Goal: Feedback & Contribution: Submit feedback/report problem

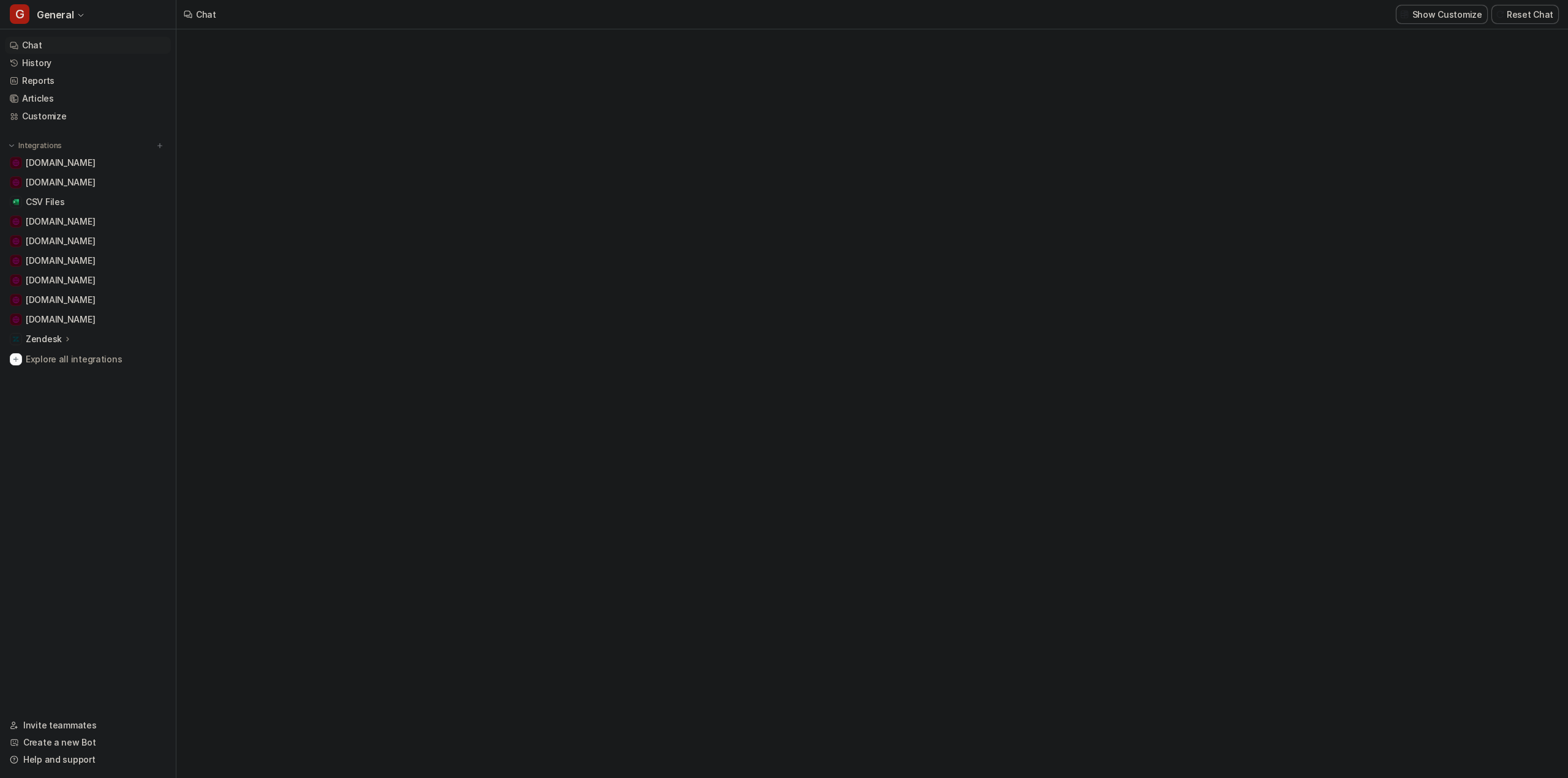
type textarea "**********"
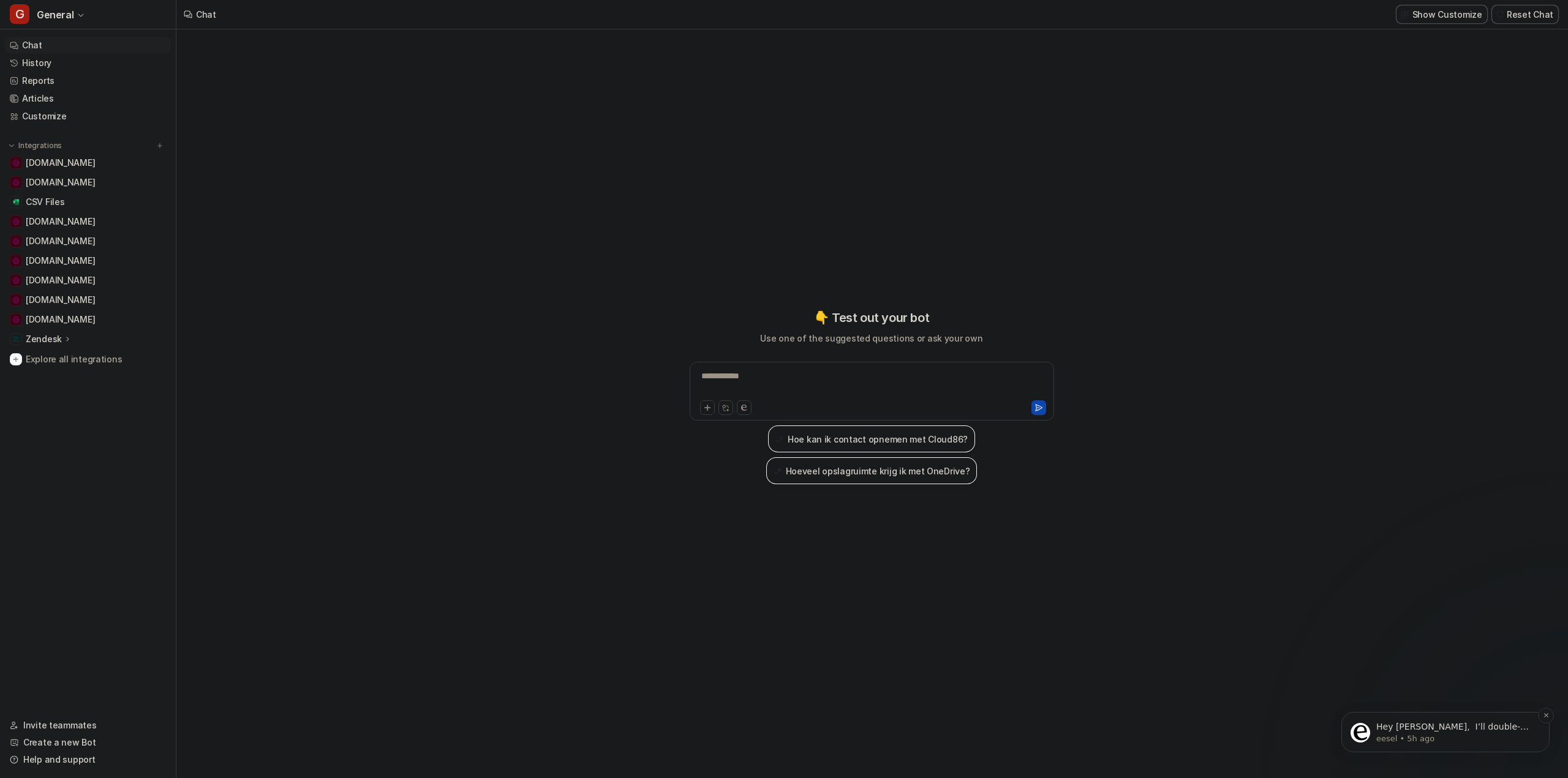
click at [1480, 732] on p "Hey [PERSON_NAME], ​ I’ll double-check this and pass your request along to the …" at bounding box center [1455, 727] width 158 height 12
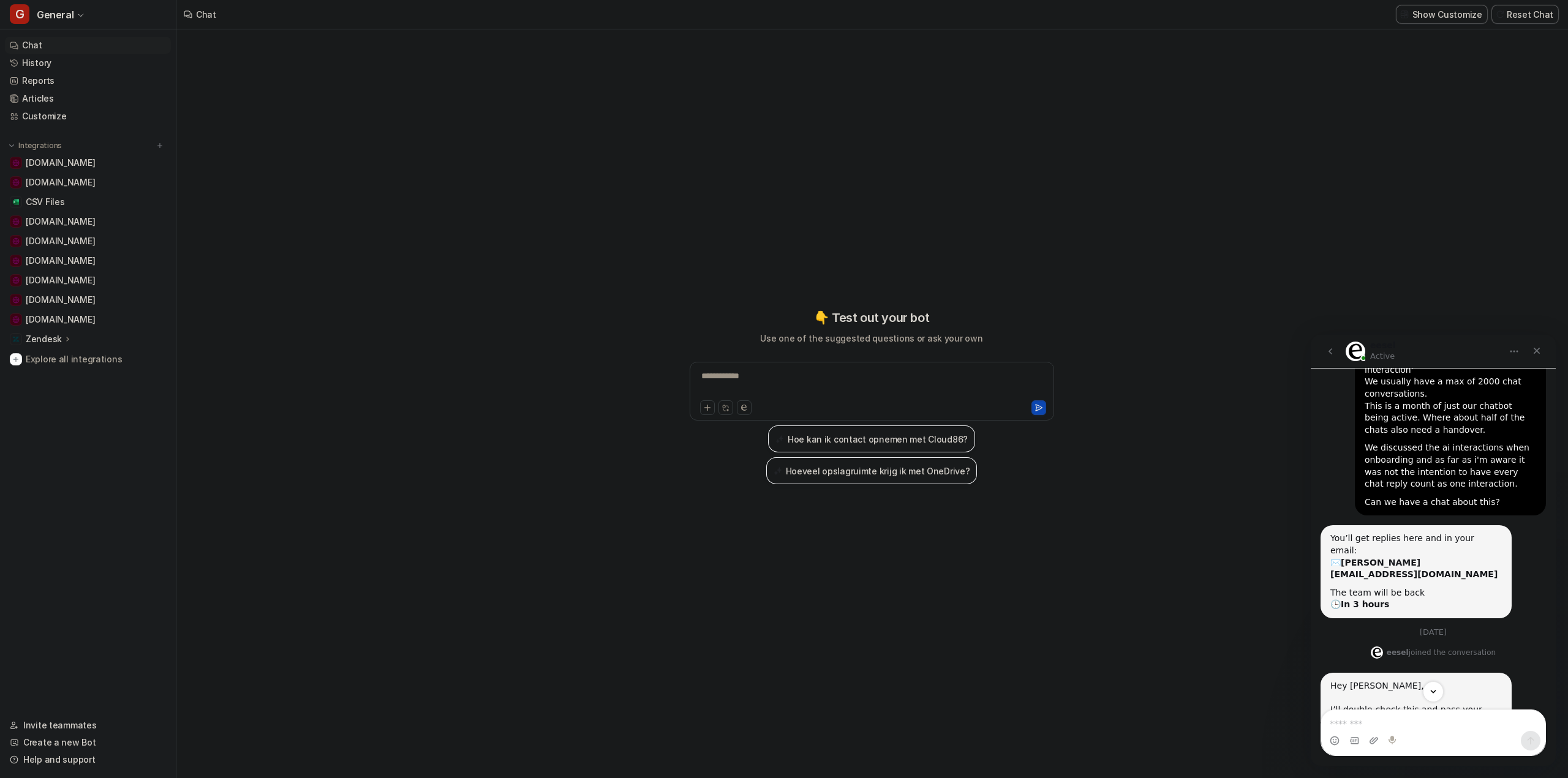
scroll to position [170, 0]
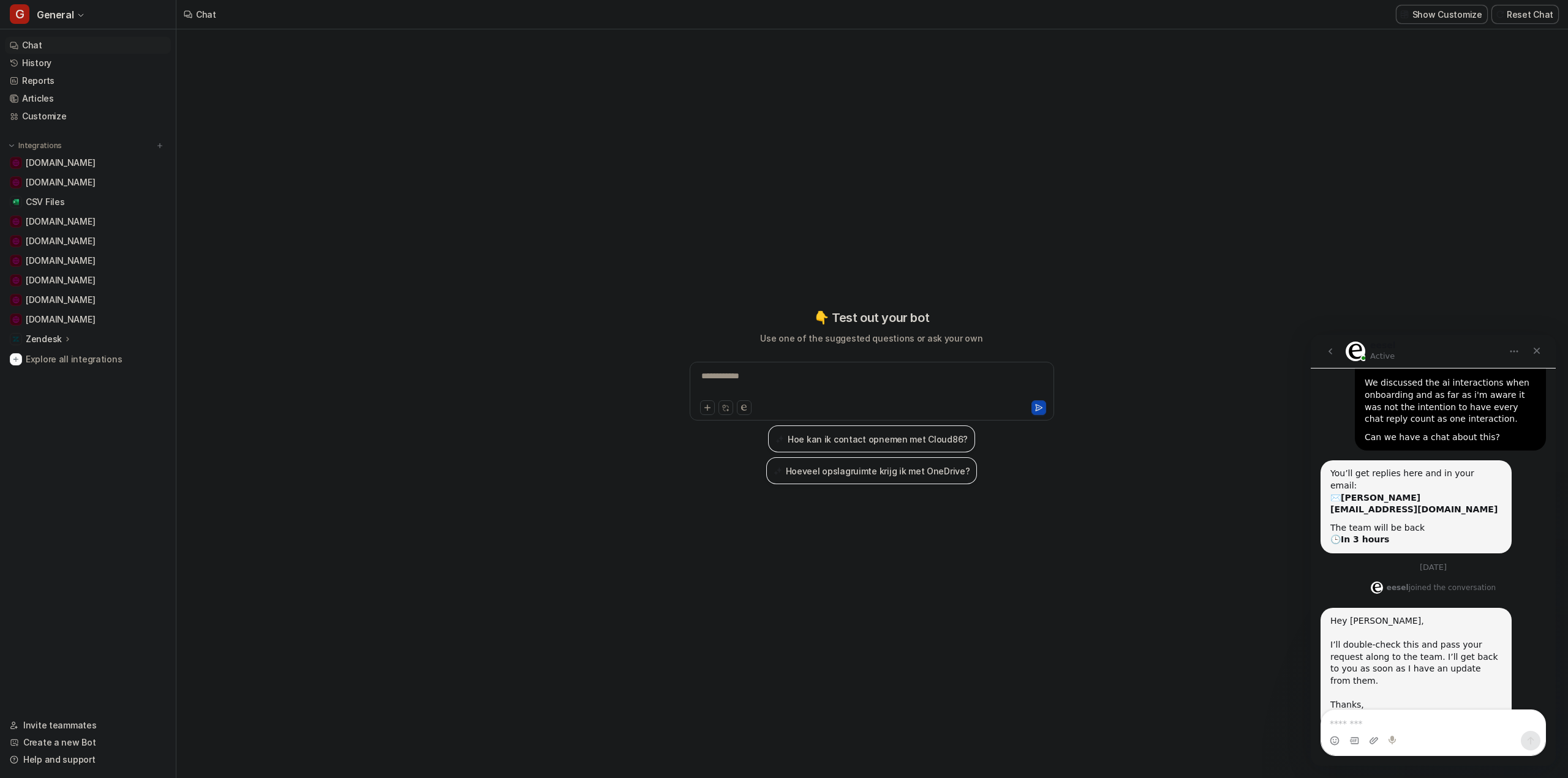
click at [1060, 580] on div "**********" at bounding box center [871, 396] width 451 height 545
click at [1534, 349] on icon "Close" at bounding box center [1536, 350] width 10 height 10
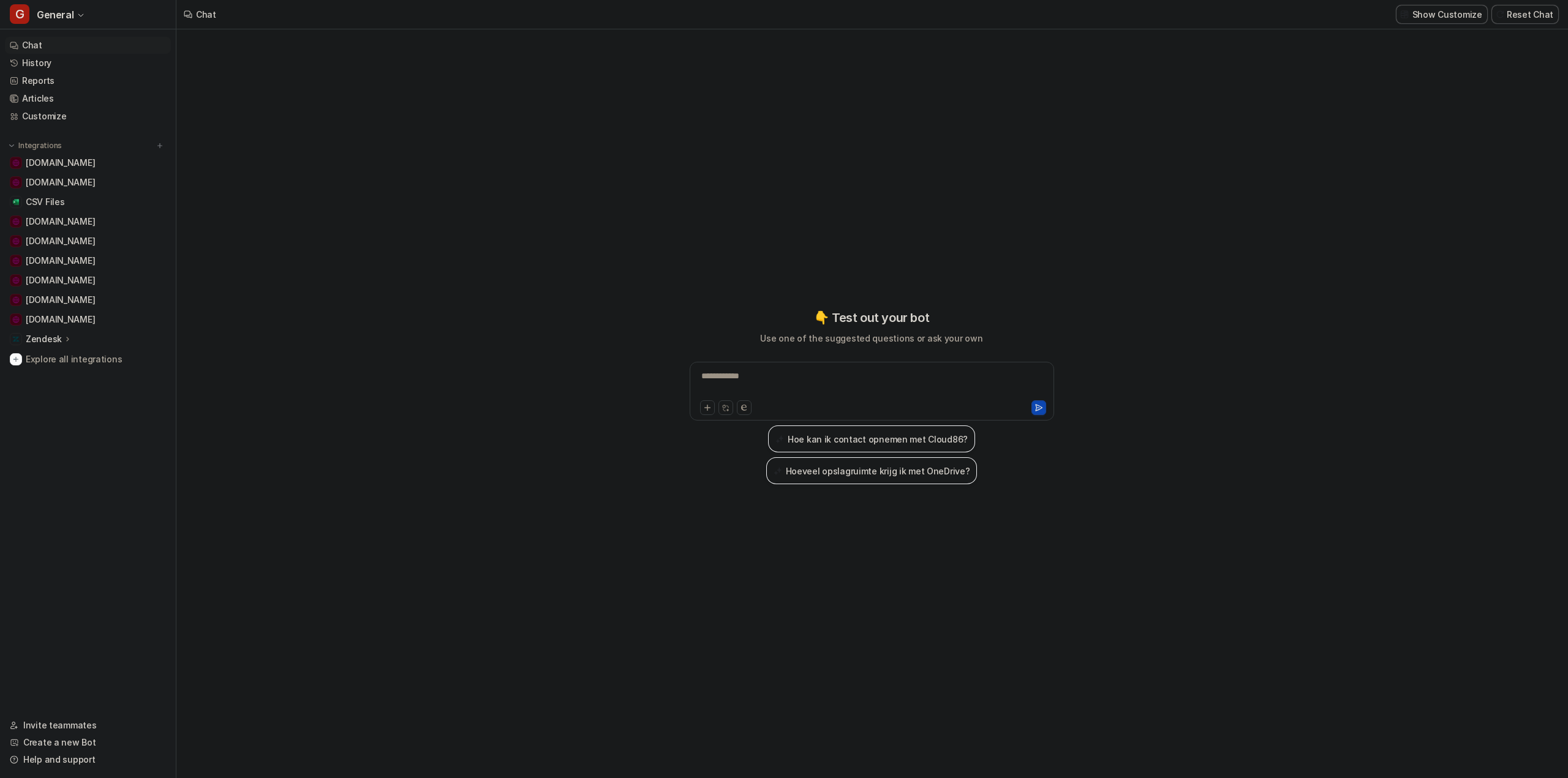
click at [336, 406] on div "**********" at bounding box center [871, 403] width 1390 height 748
click at [53, 10] on span "General" at bounding box center [55, 15] width 37 height 17
click at [58, 129] on div "C Chat-Production" at bounding box center [59, 127] width 85 height 13
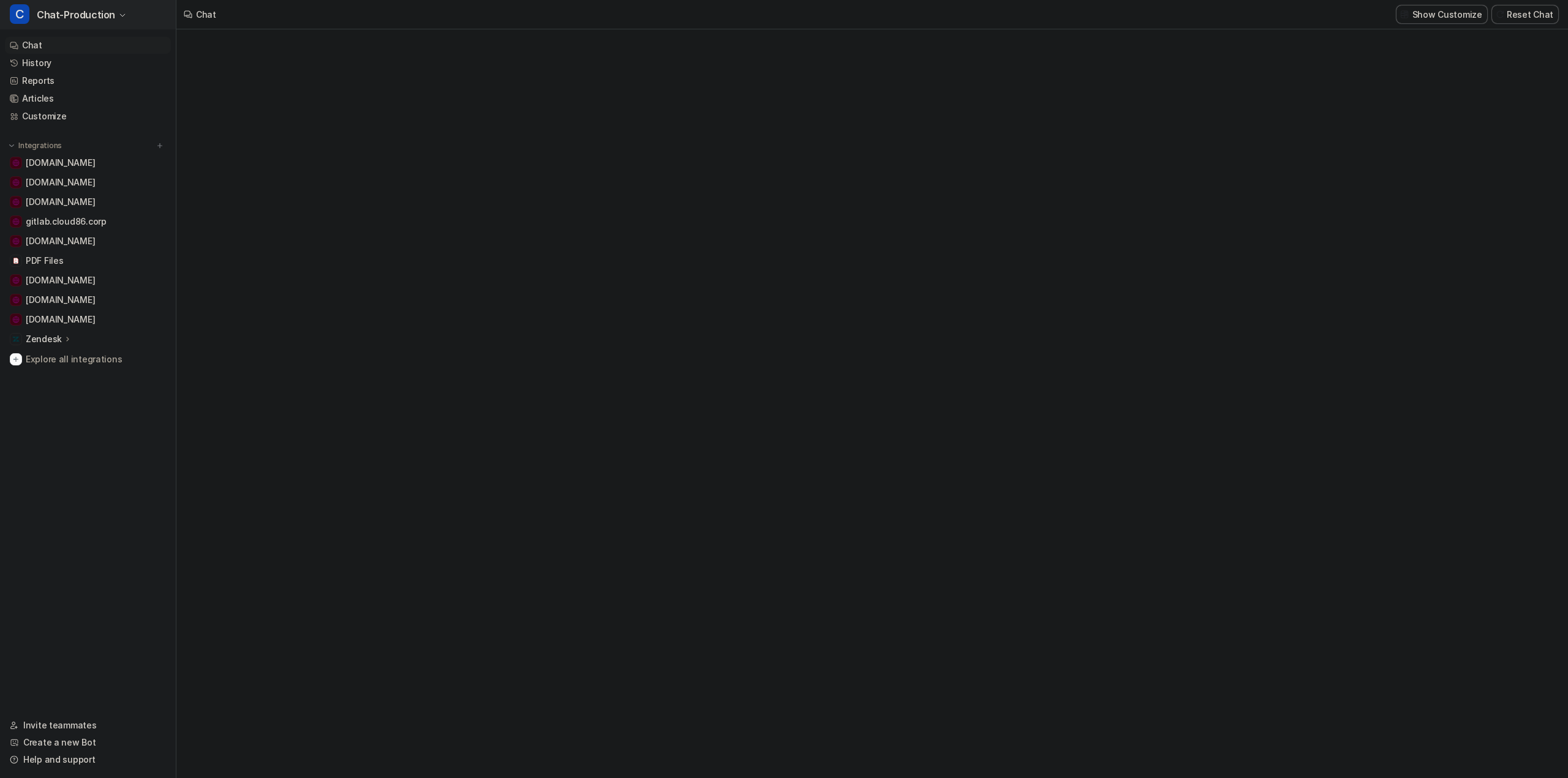
type textarea "**********"
click at [79, 12] on span "Chat-Production" at bounding box center [76, 15] width 78 height 17
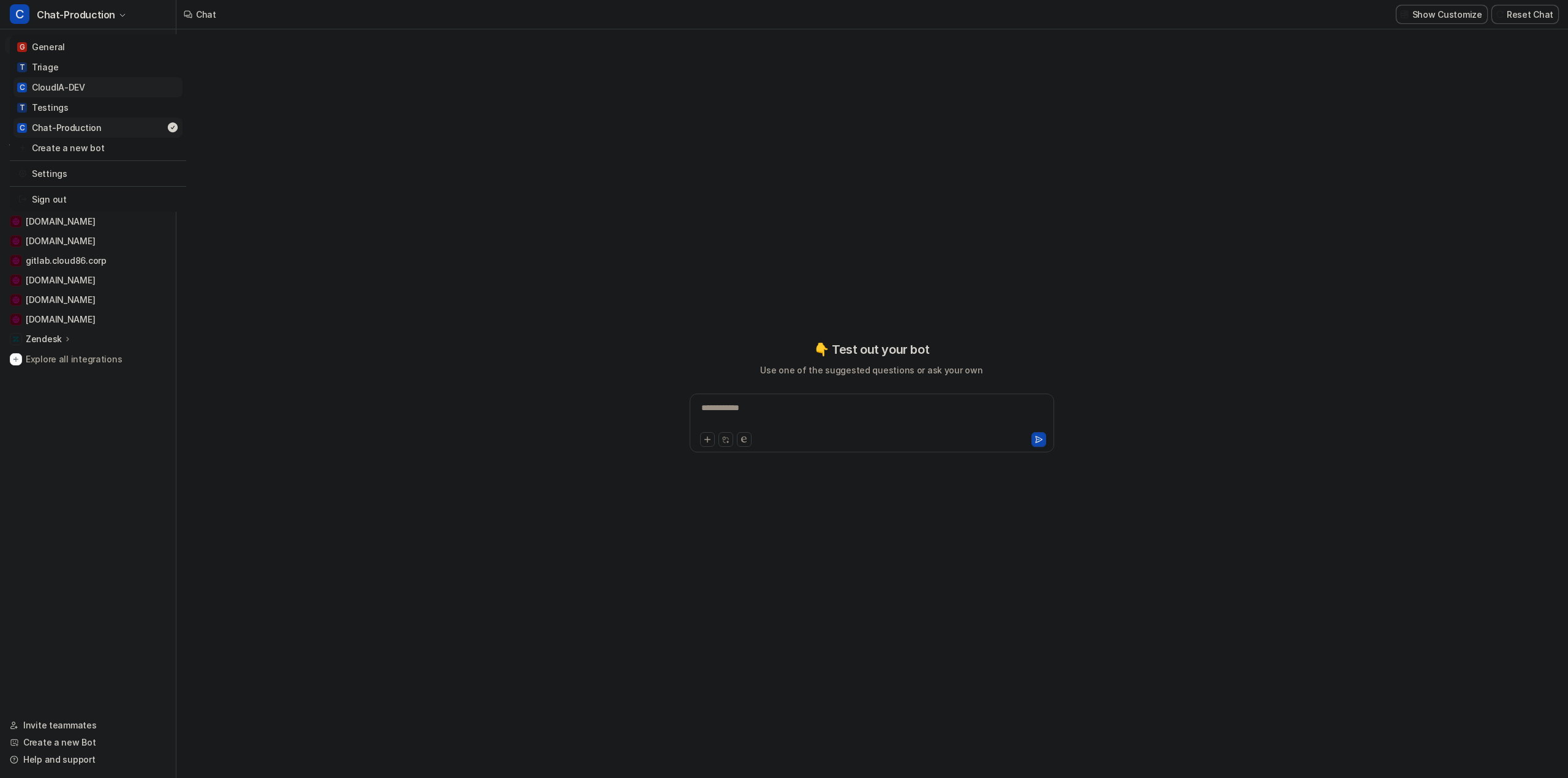
click at [69, 84] on div "C CloudIA-DEV" at bounding box center [51, 87] width 68 height 13
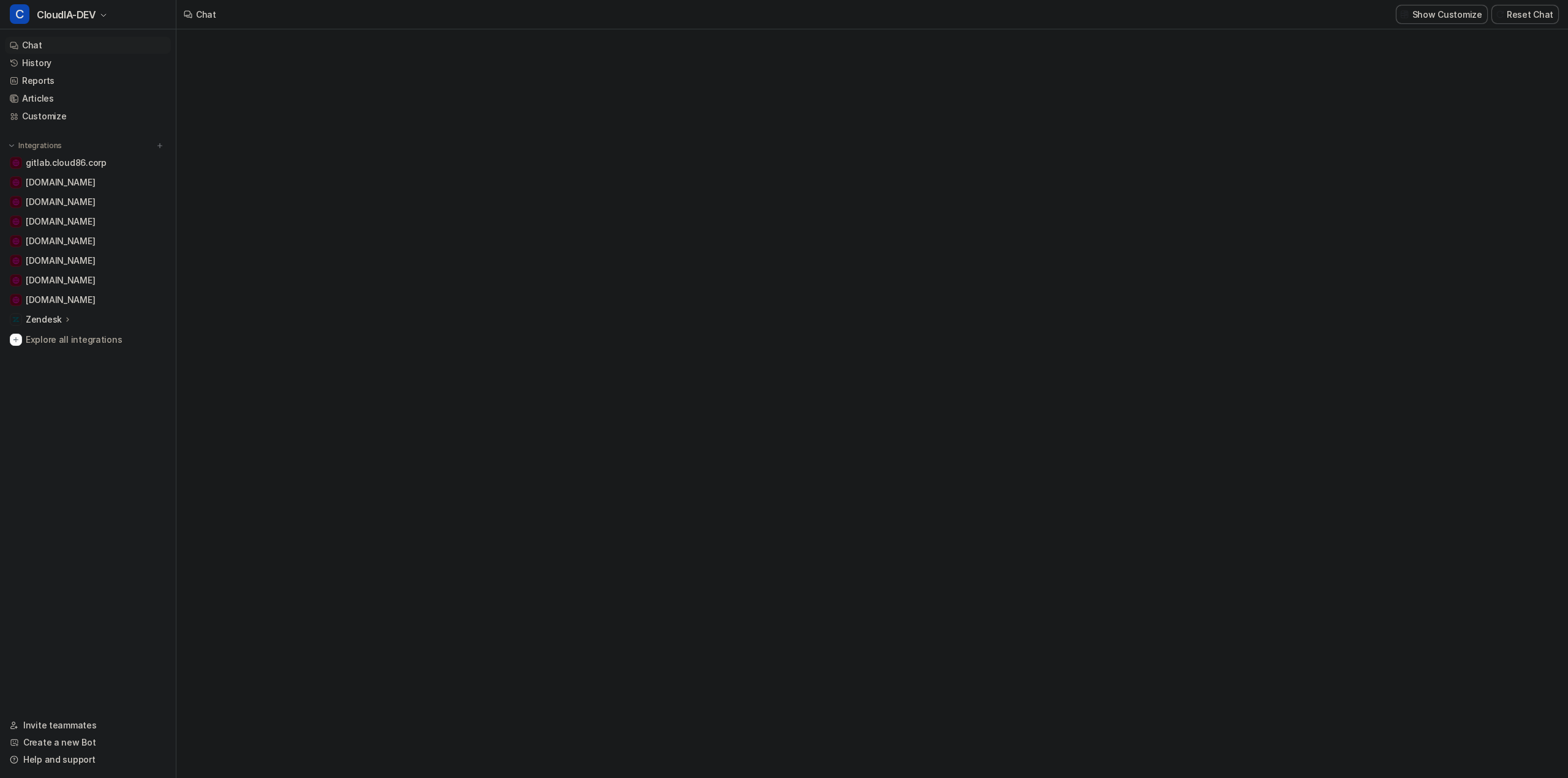
type textarea "**********"
click at [87, 7] on span "CloudIA-DEV" at bounding box center [66, 15] width 59 height 17
click at [70, 132] on div "C Chat-Production" at bounding box center [59, 127] width 85 height 13
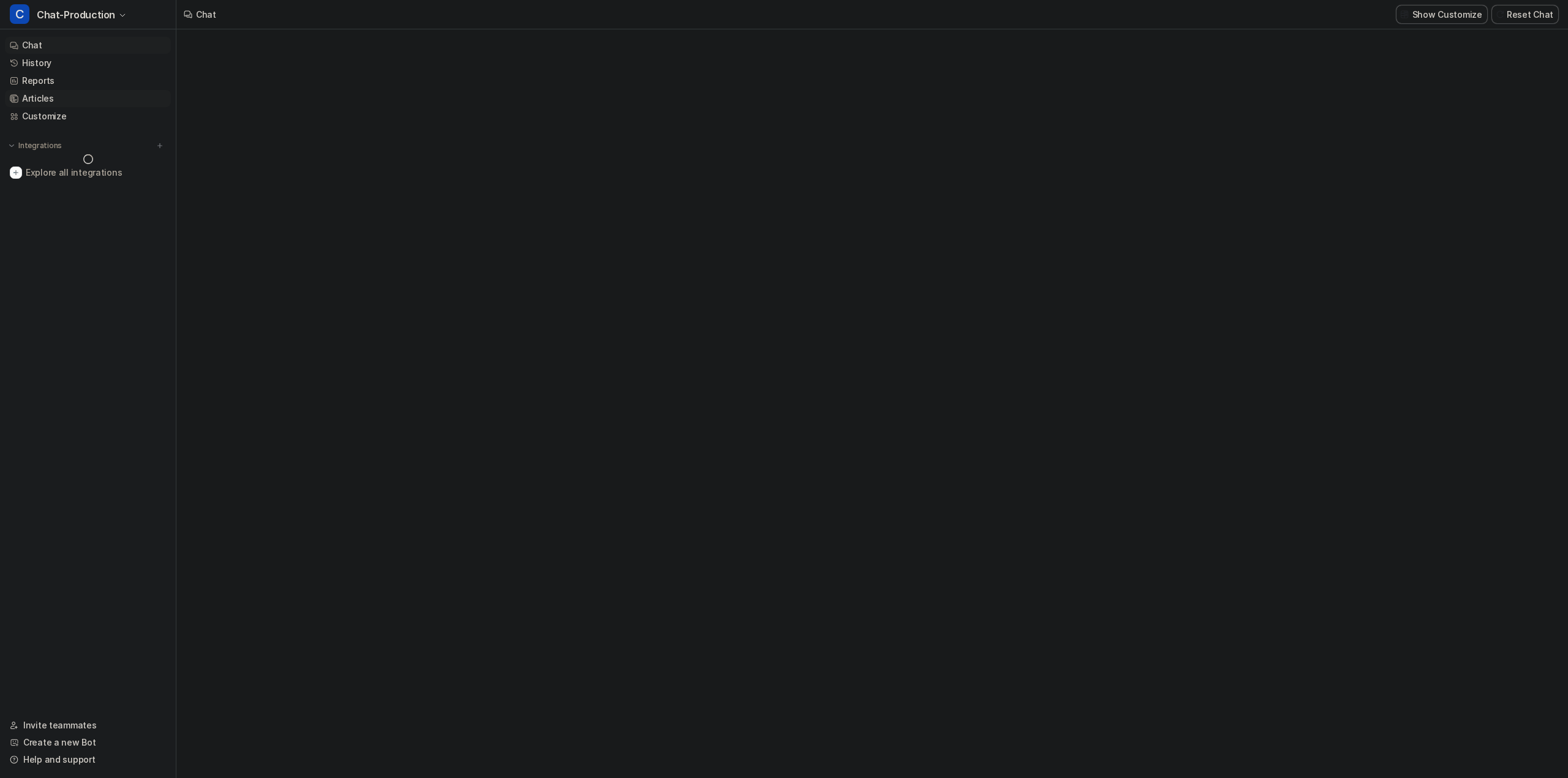
type textarea "**********"
click at [32, 101] on link "Articles" at bounding box center [88, 98] width 166 height 17
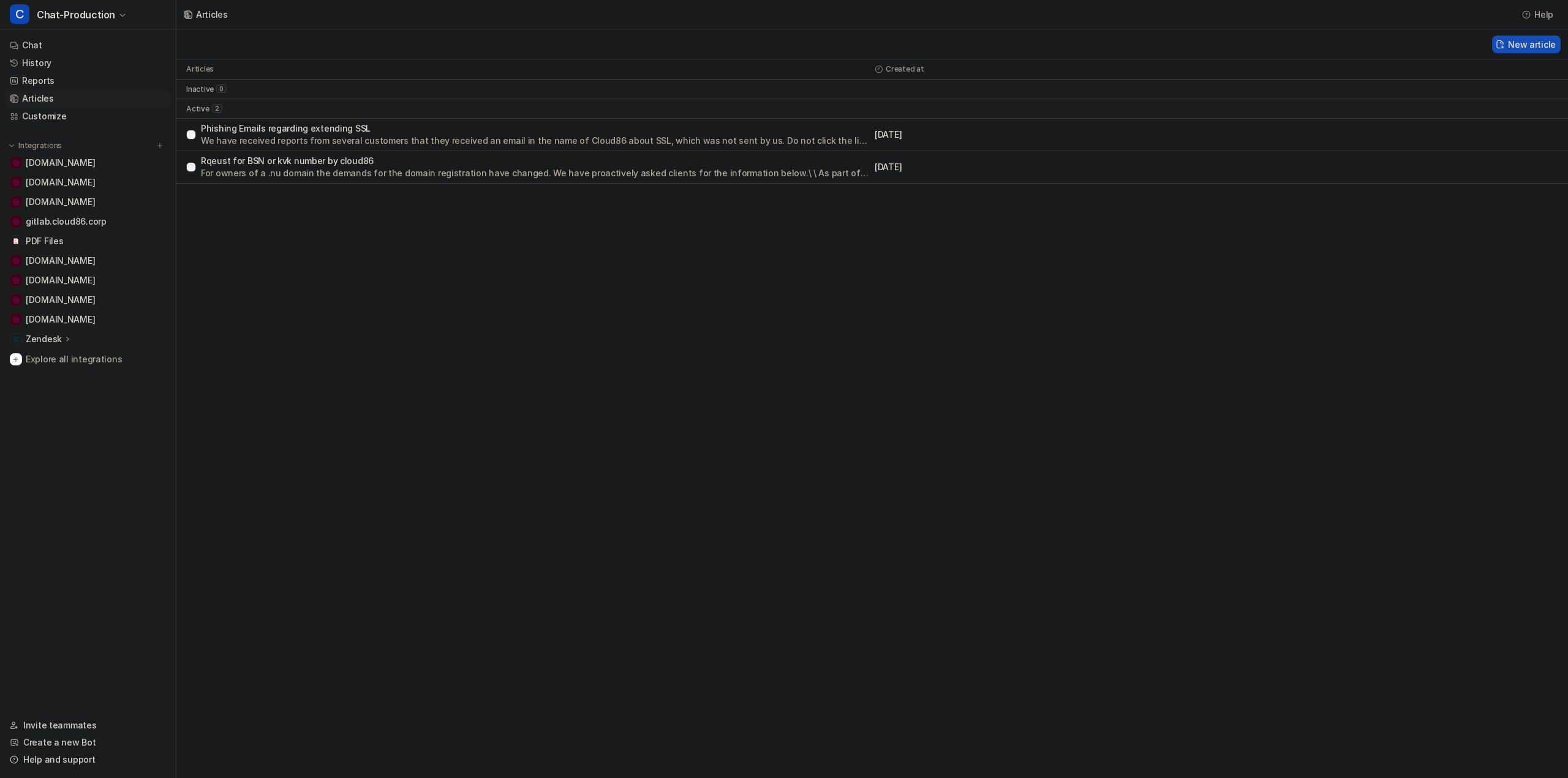
click at [1532, 46] on button "New article" at bounding box center [1526, 44] width 69 height 17
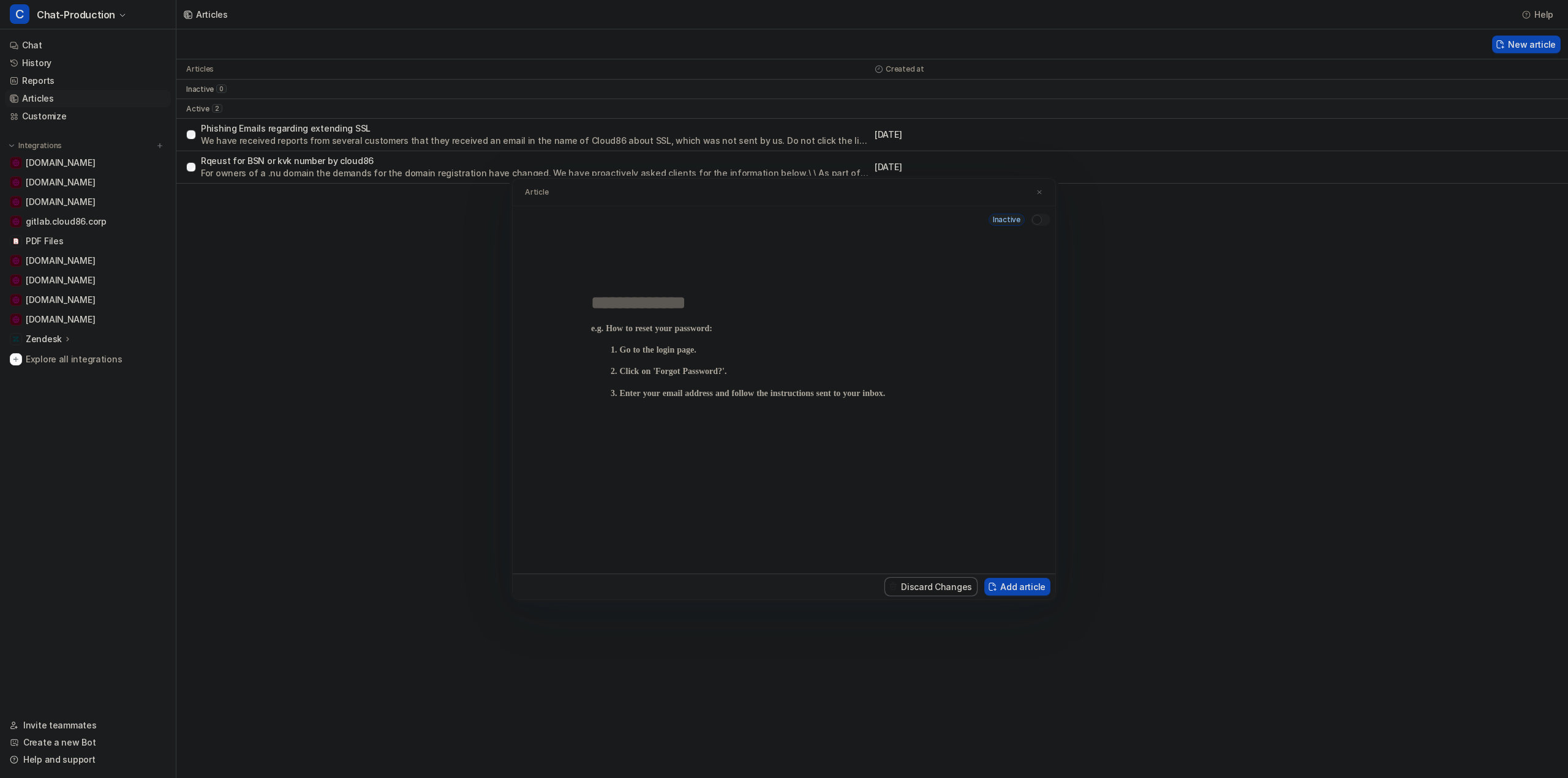
click at [676, 372] on p at bounding box center [784, 436] width 386 height 226
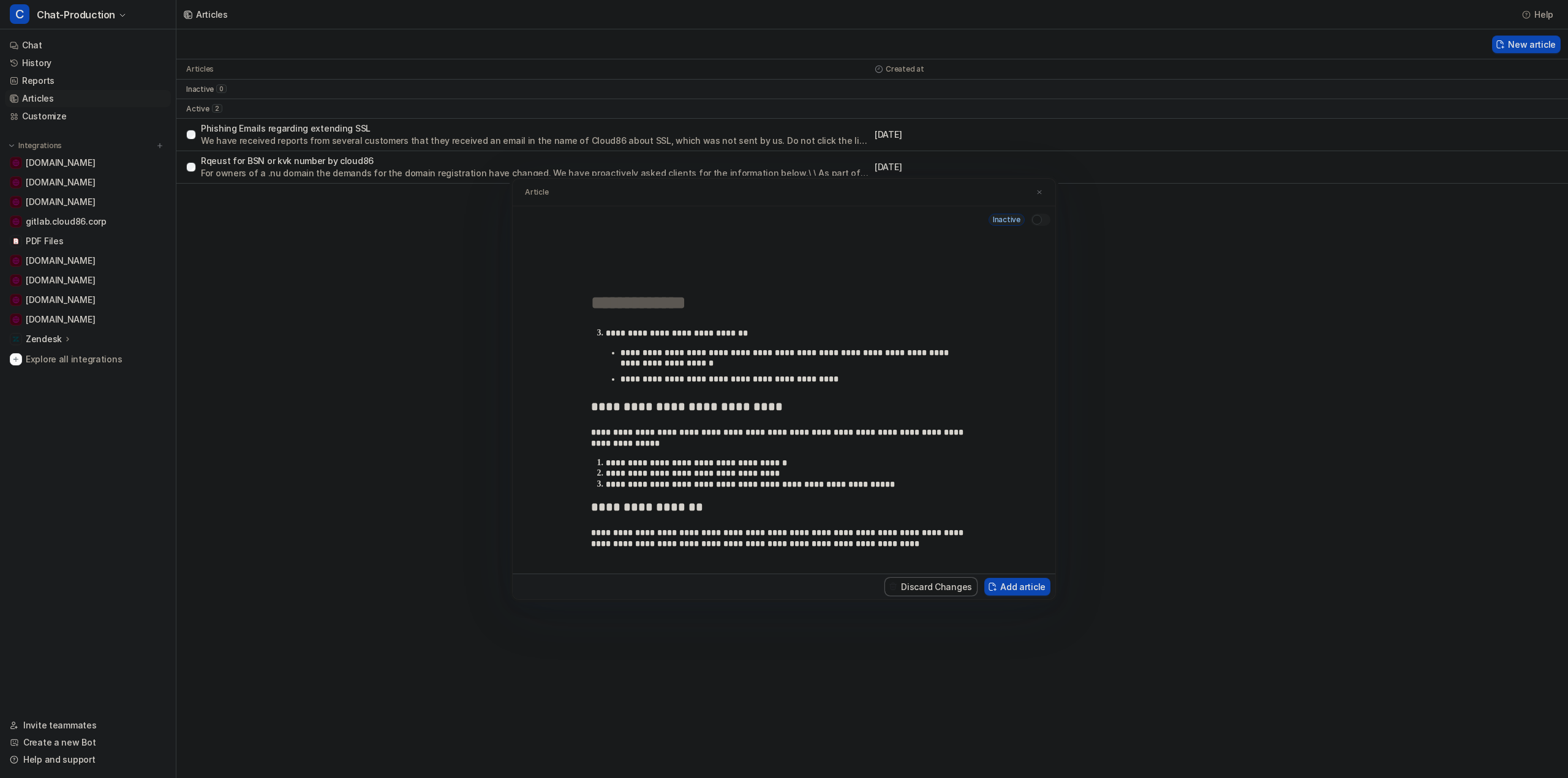
scroll to position [137, 0]
click at [667, 301] on input "text" at bounding box center [784, 302] width 386 height 22
type input "**********"
click at [1018, 585] on button "Add article" at bounding box center [1017, 586] width 66 height 17
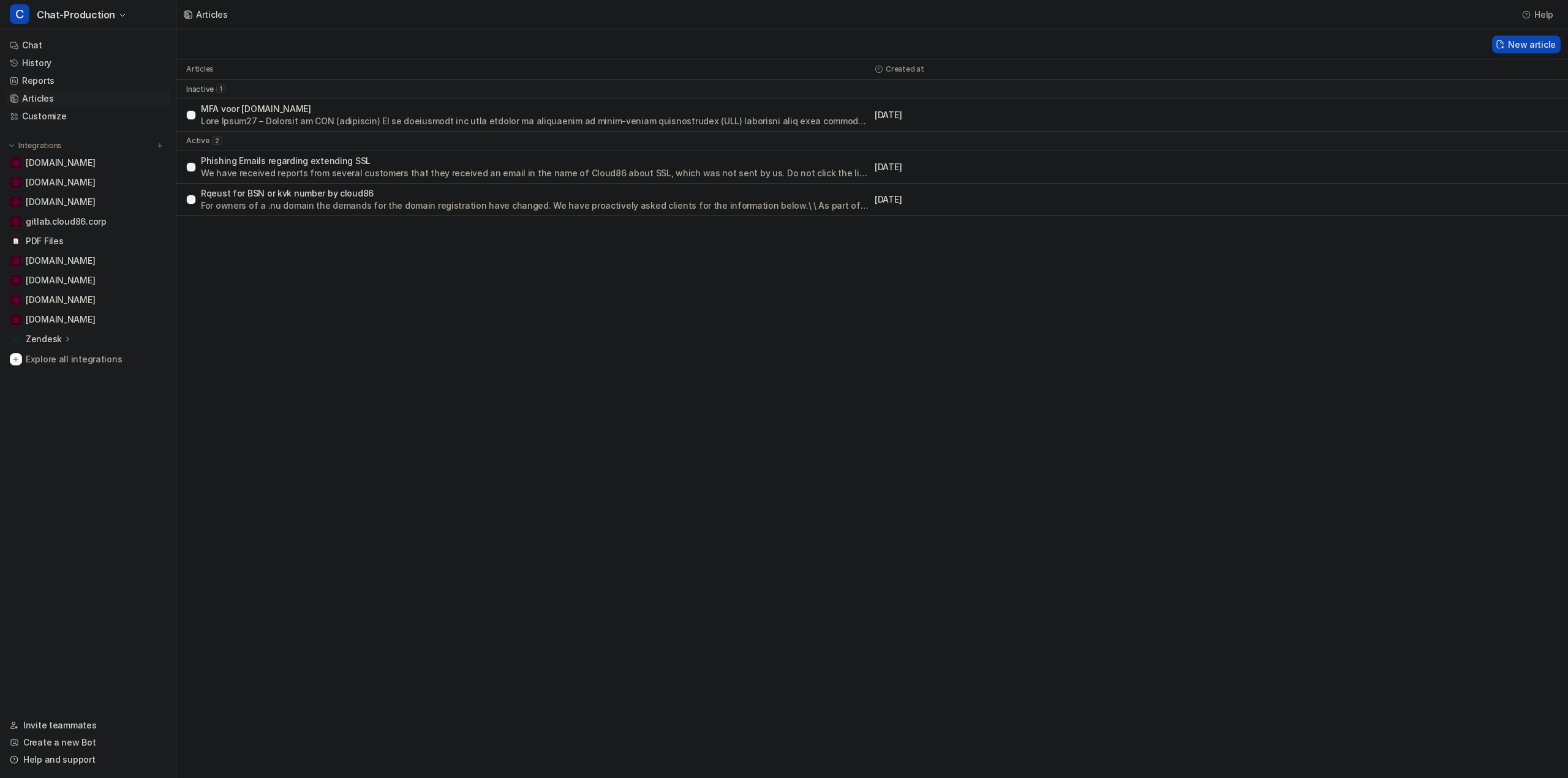
click at [516, 120] on p at bounding box center [534, 121] width 669 height 12
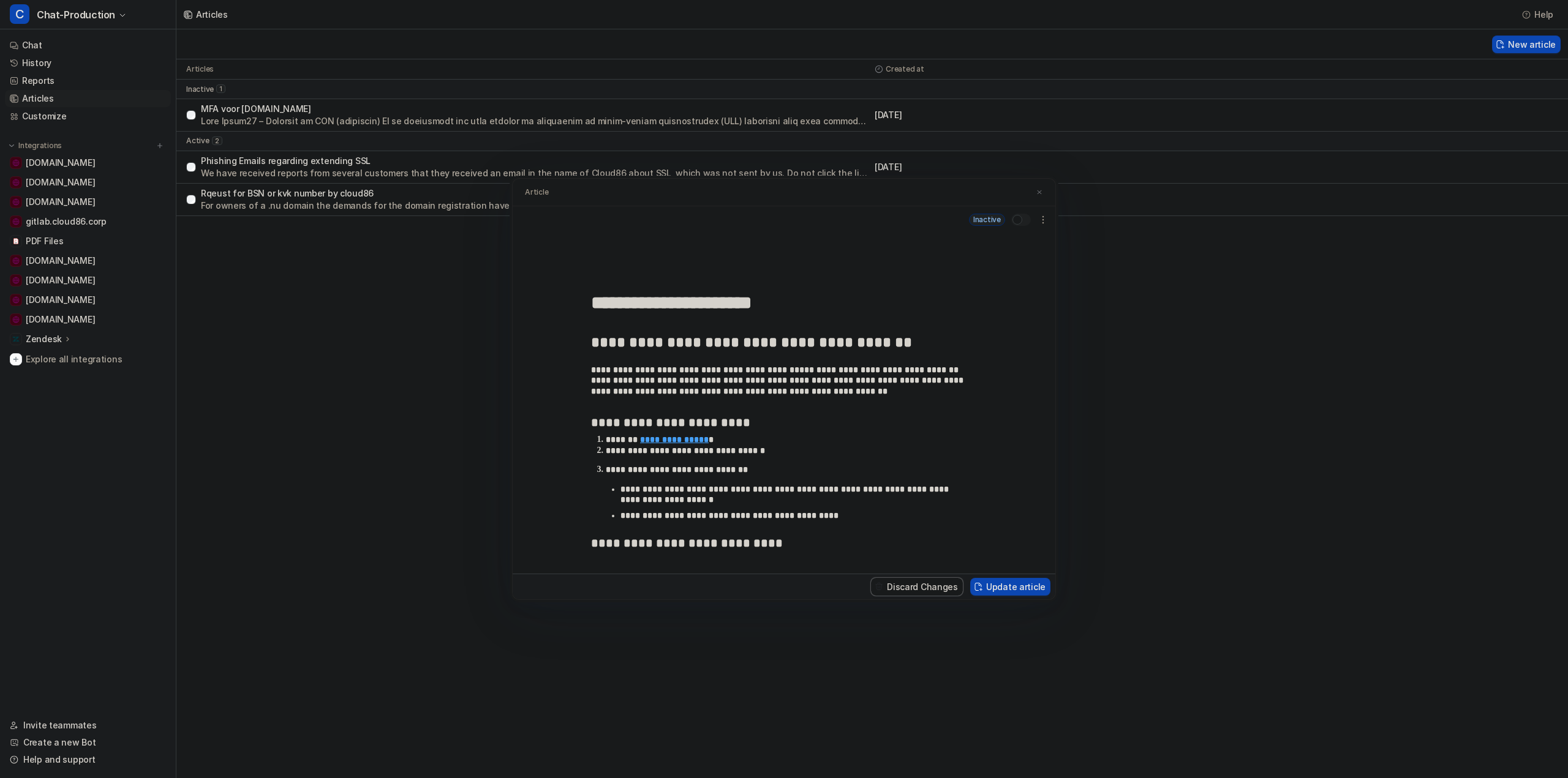
click at [1020, 218] on div at bounding box center [1017, 220] width 10 height 10
click at [1021, 591] on button "Update article" at bounding box center [1010, 586] width 80 height 17
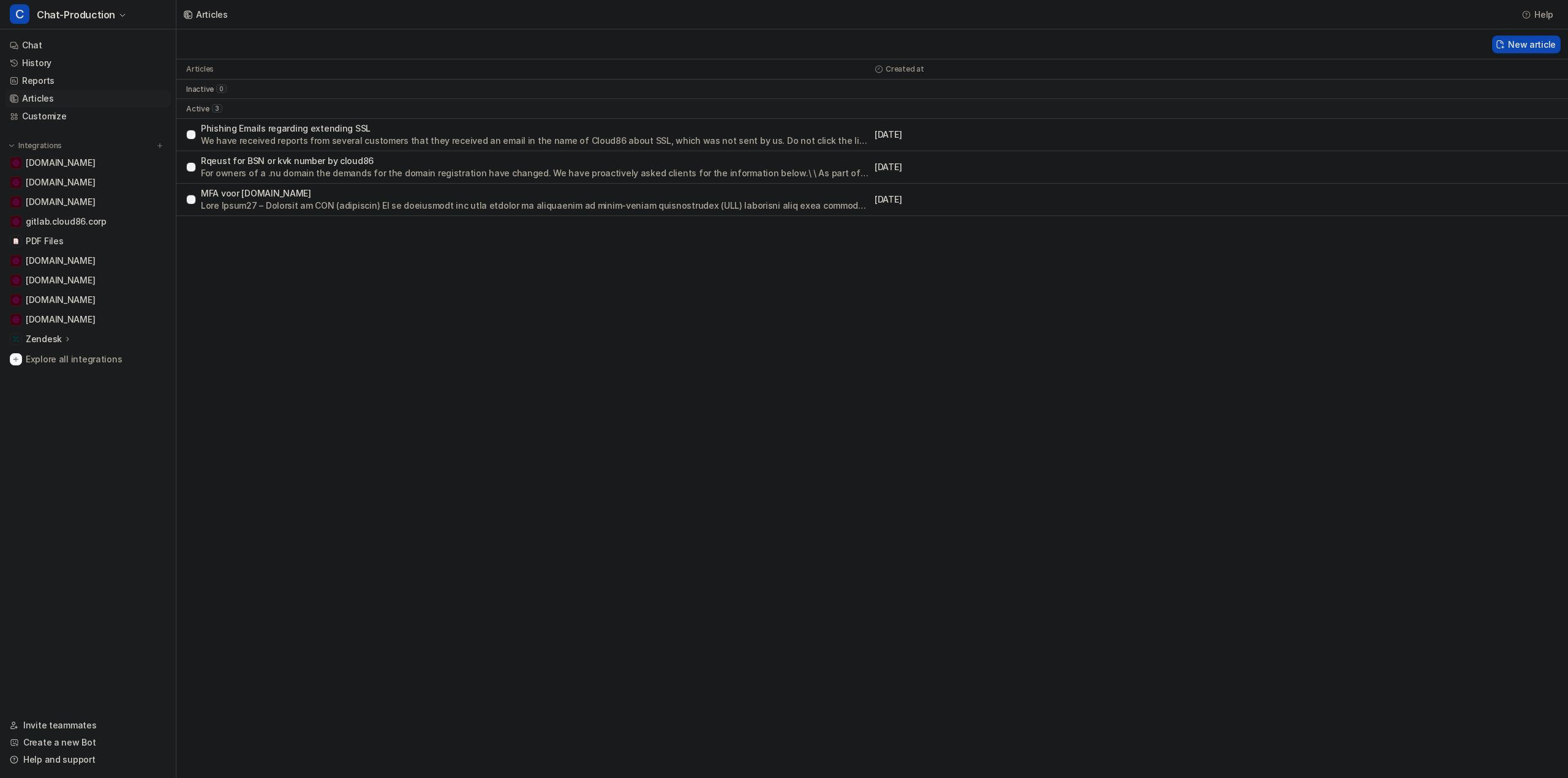
click at [1474, 579] on div "Articles Help New article Articles Created at inactive 0 active 3 Phishing Emai…" at bounding box center [784, 389] width 1568 height 778
click at [74, 16] on span "Chat-Production" at bounding box center [76, 15] width 78 height 17
click at [72, 84] on div "C CloudIA-DEV" at bounding box center [51, 87] width 68 height 13
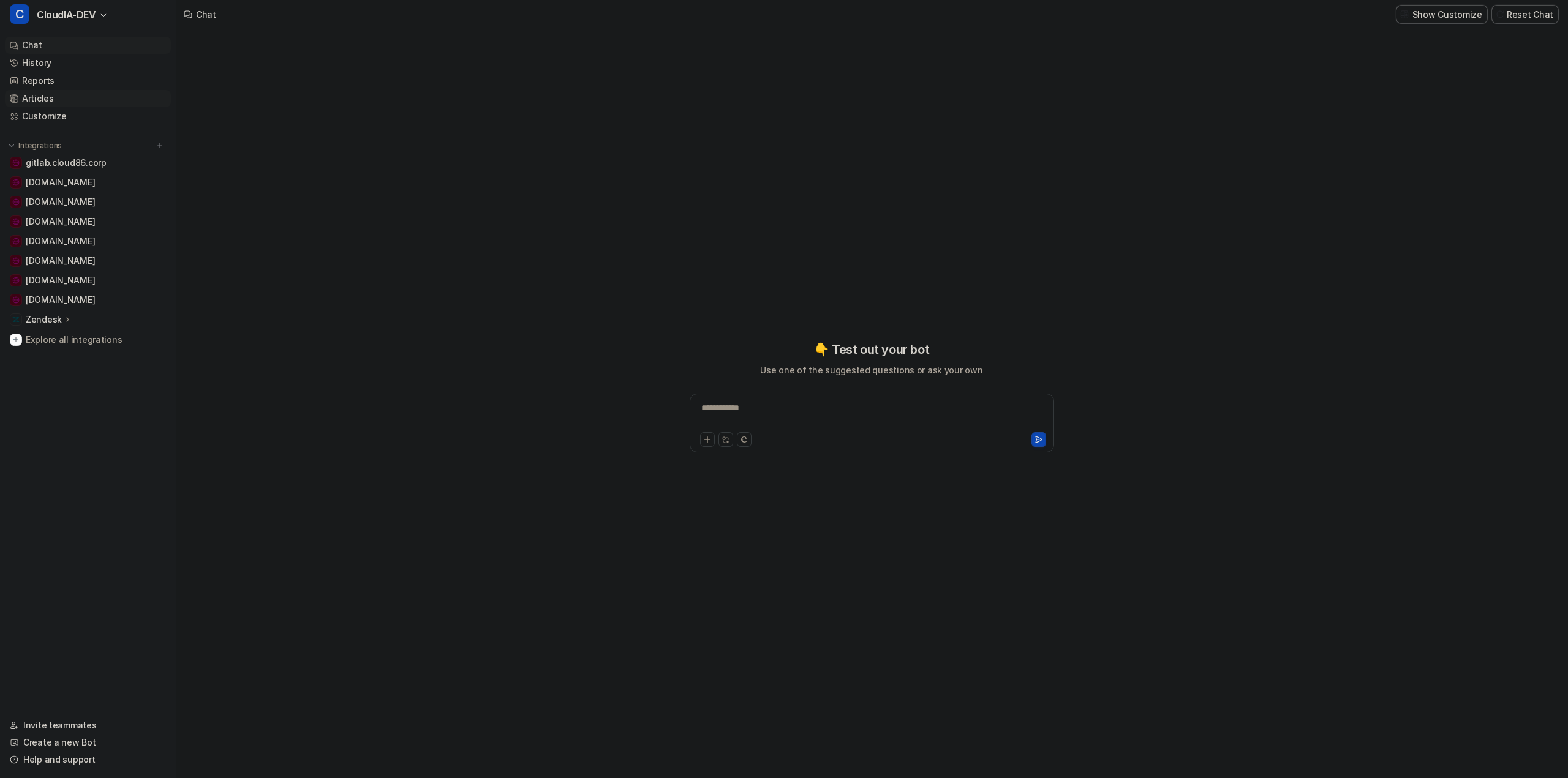
click at [42, 98] on link "Articles" at bounding box center [88, 98] width 166 height 17
click at [873, 431] on h2 "Create article" at bounding box center [877, 427] width 57 height 13
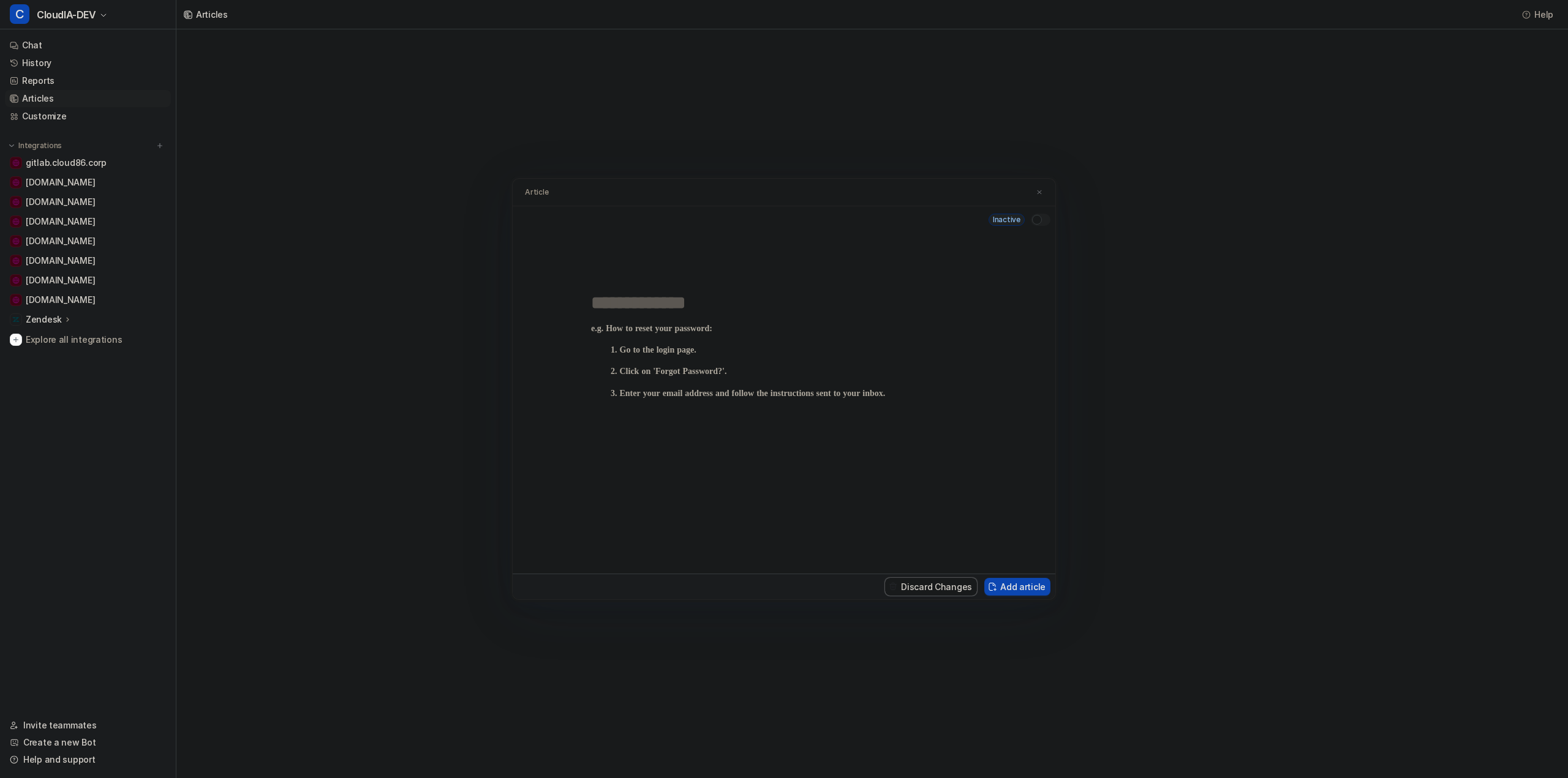
click at [751, 384] on p at bounding box center [784, 436] width 386 height 226
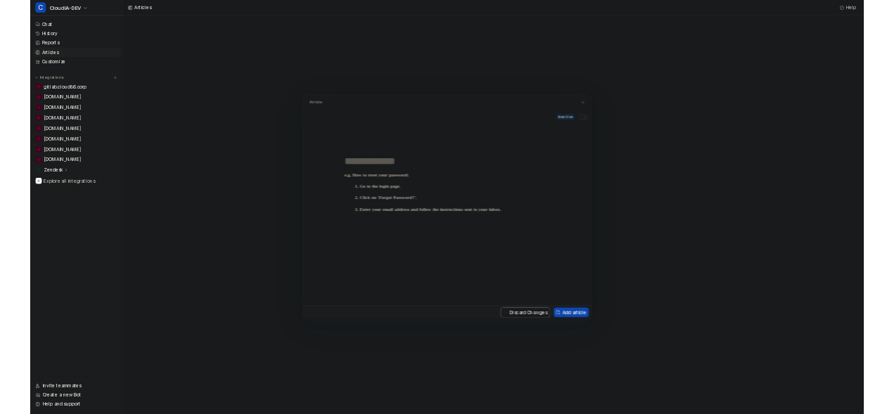
scroll to position [157, 0]
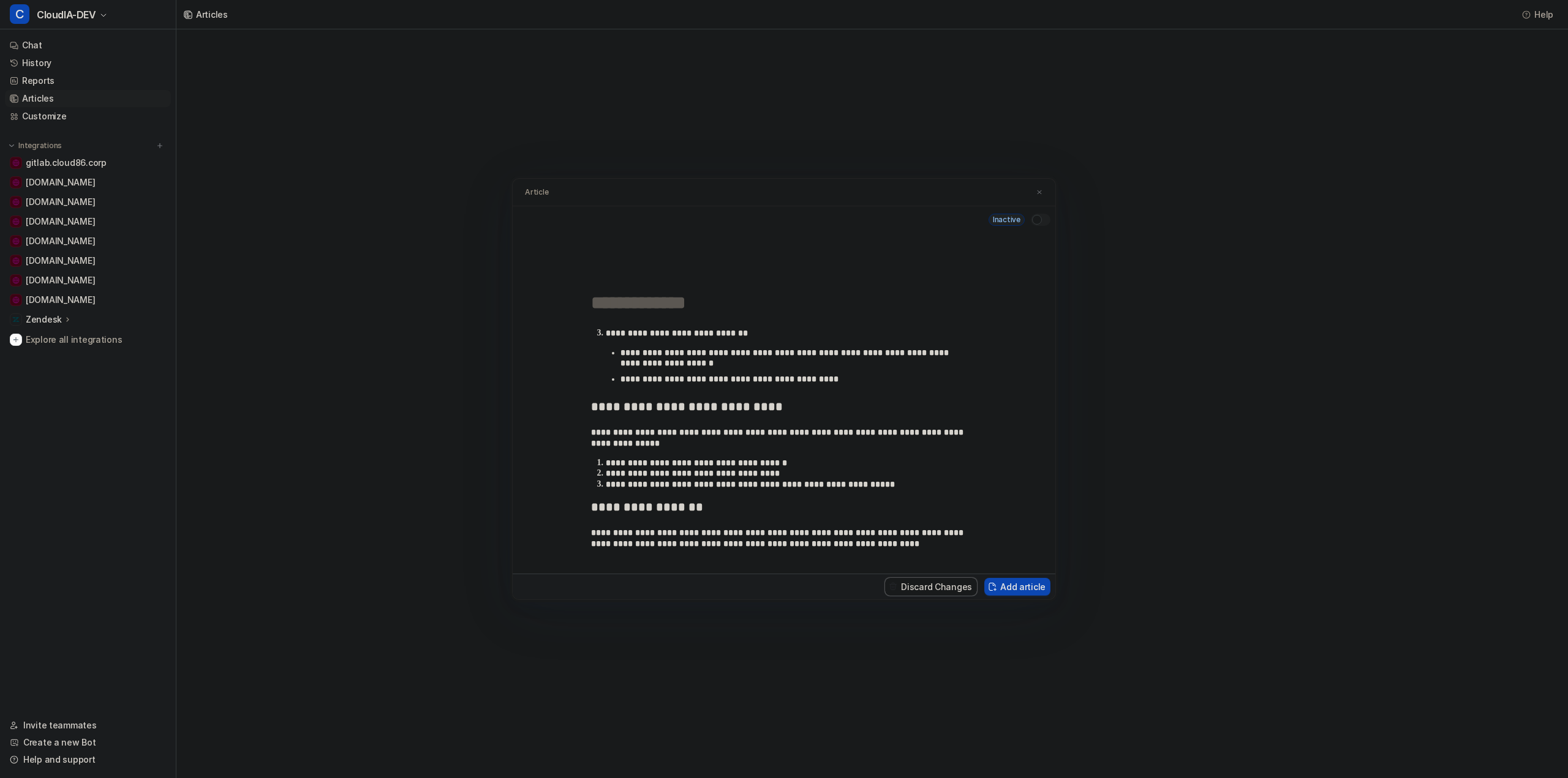
click at [661, 302] on input "text" at bounding box center [784, 302] width 386 height 22
type input "**********"
click at [1024, 590] on button "Add article" at bounding box center [1017, 586] width 66 height 17
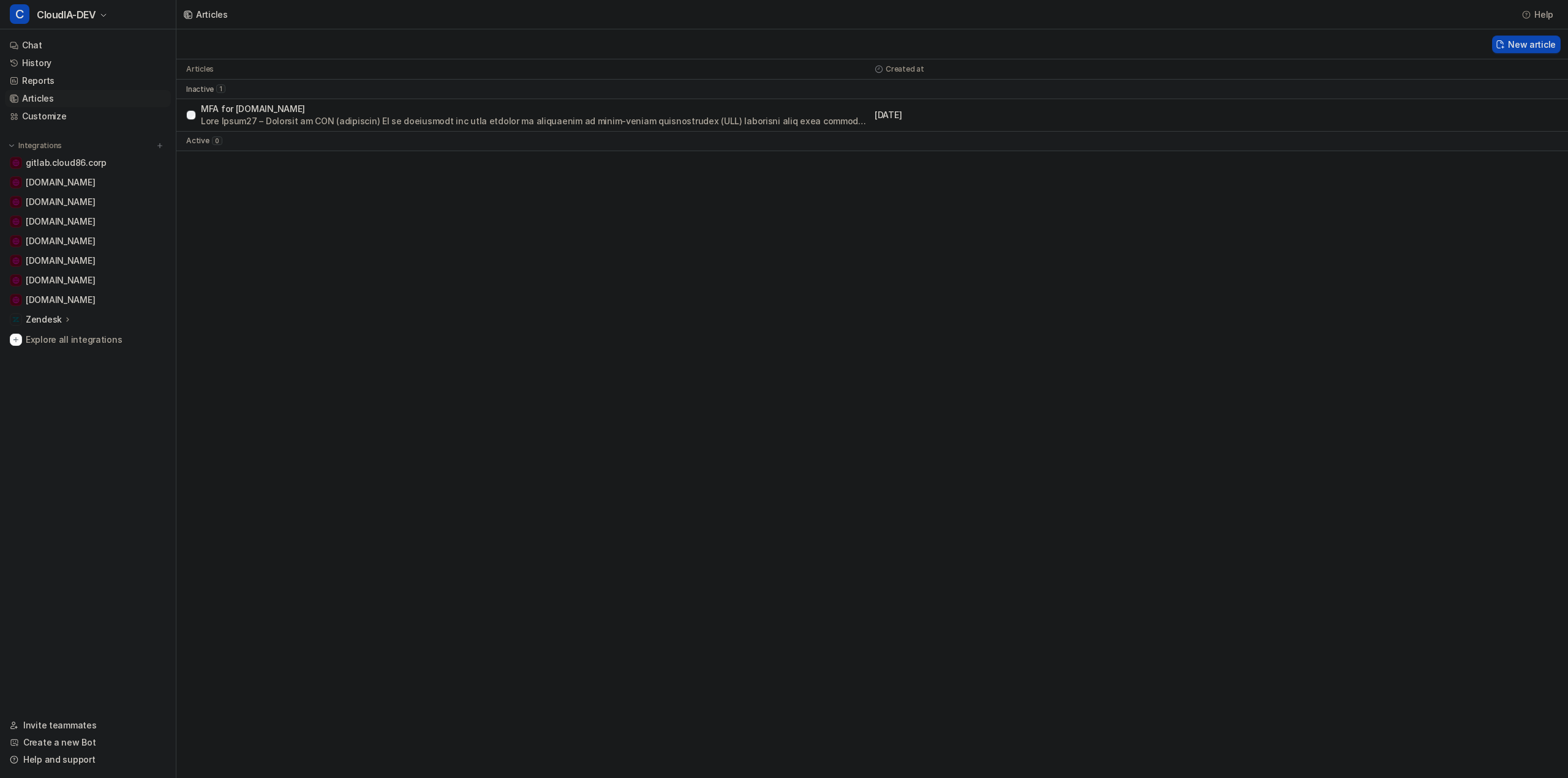
click at [766, 114] on p "MFA for [DOMAIN_NAME]" at bounding box center [534, 109] width 669 height 12
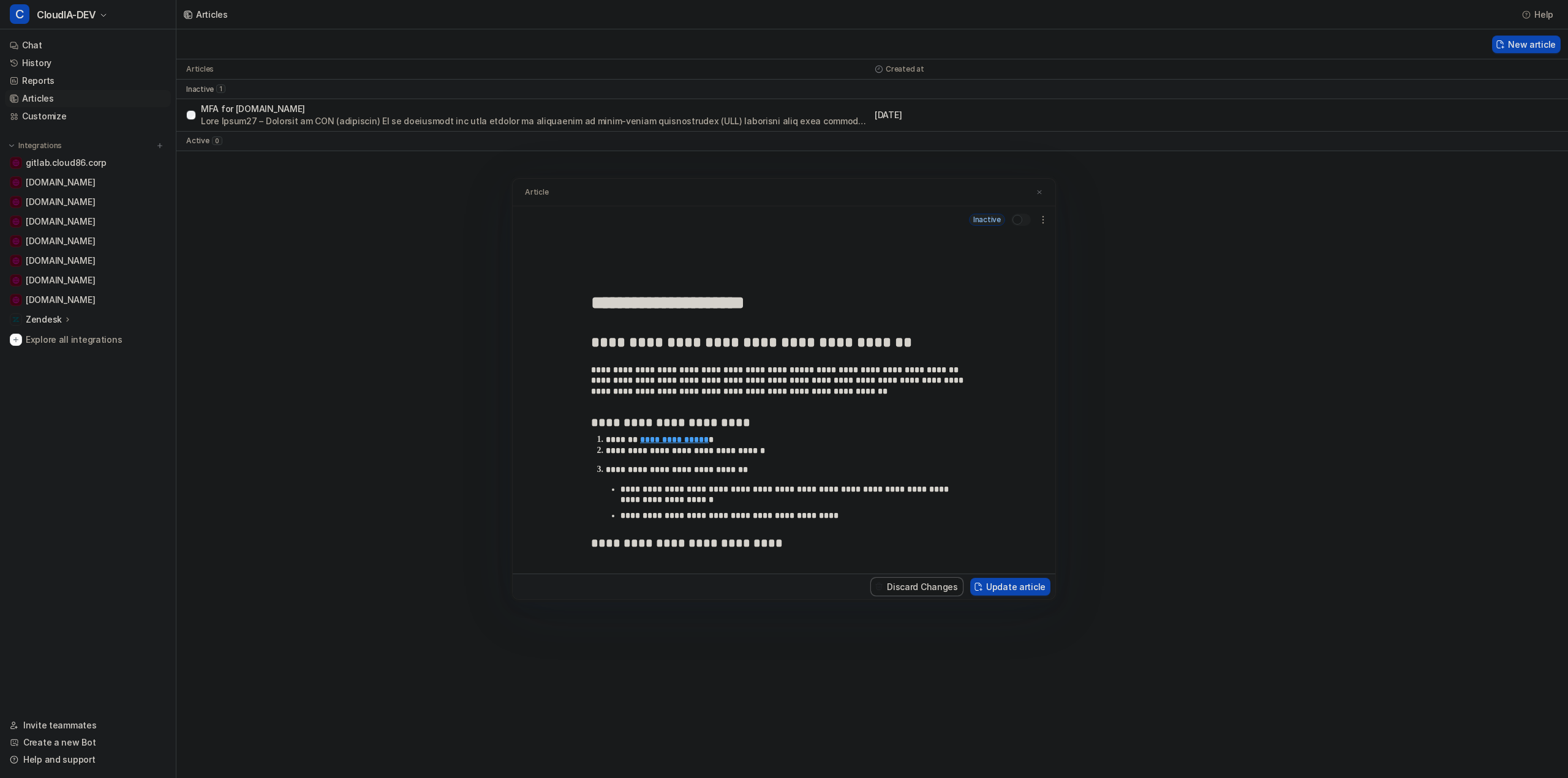
click at [1015, 217] on div at bounding box center [1017, 220] width 10 height 10
click at [1005, 577] on div "Discard Changes Update article" at bounding box center [784, 586] width 543 height 26
click at [1013, 588] on button "Update article" at bounding box center [1010, 586] width 80 height 17
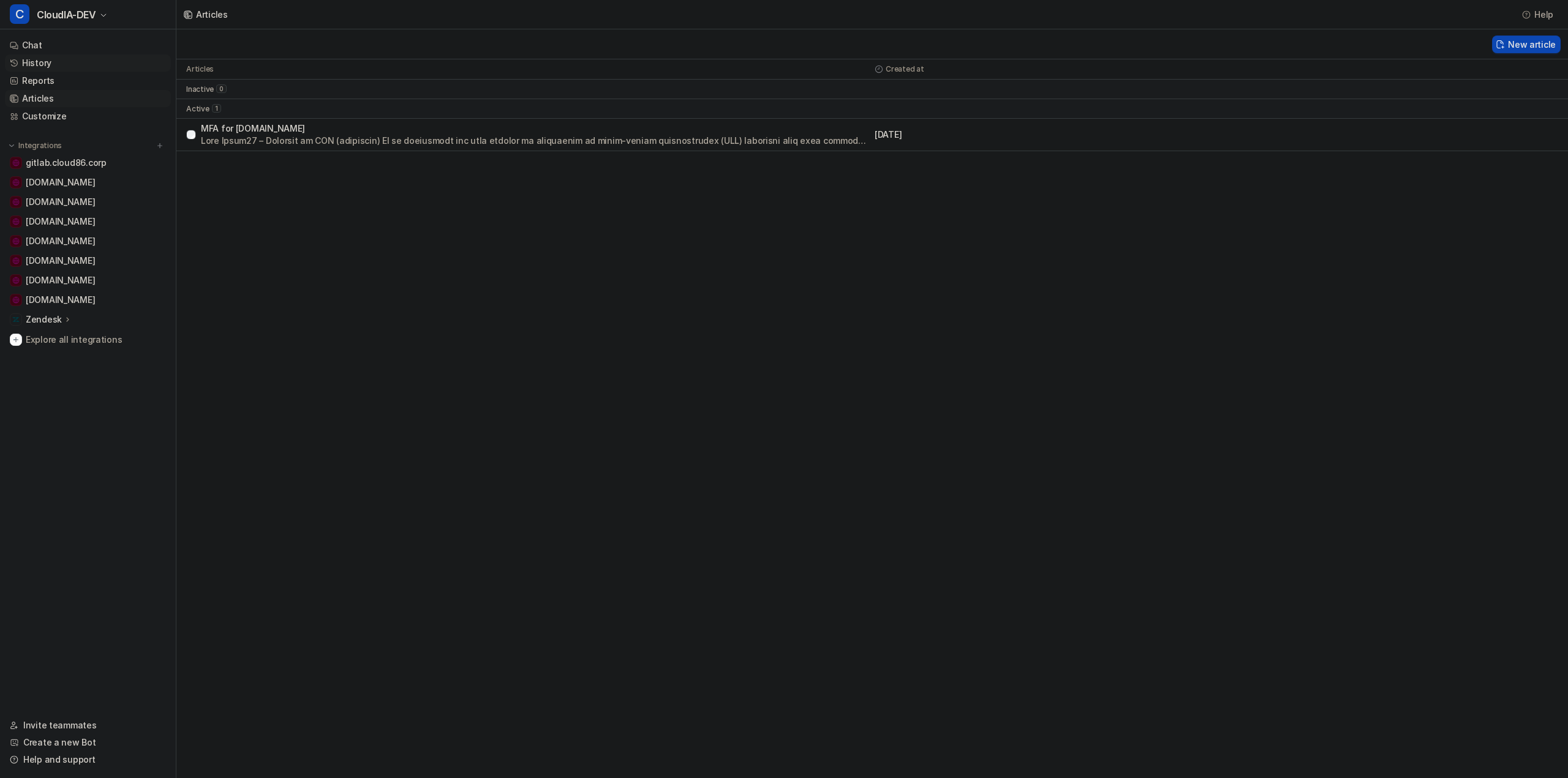
click at [44, 64] on link "History" at bounding box center [88, 64] width 166 height 17
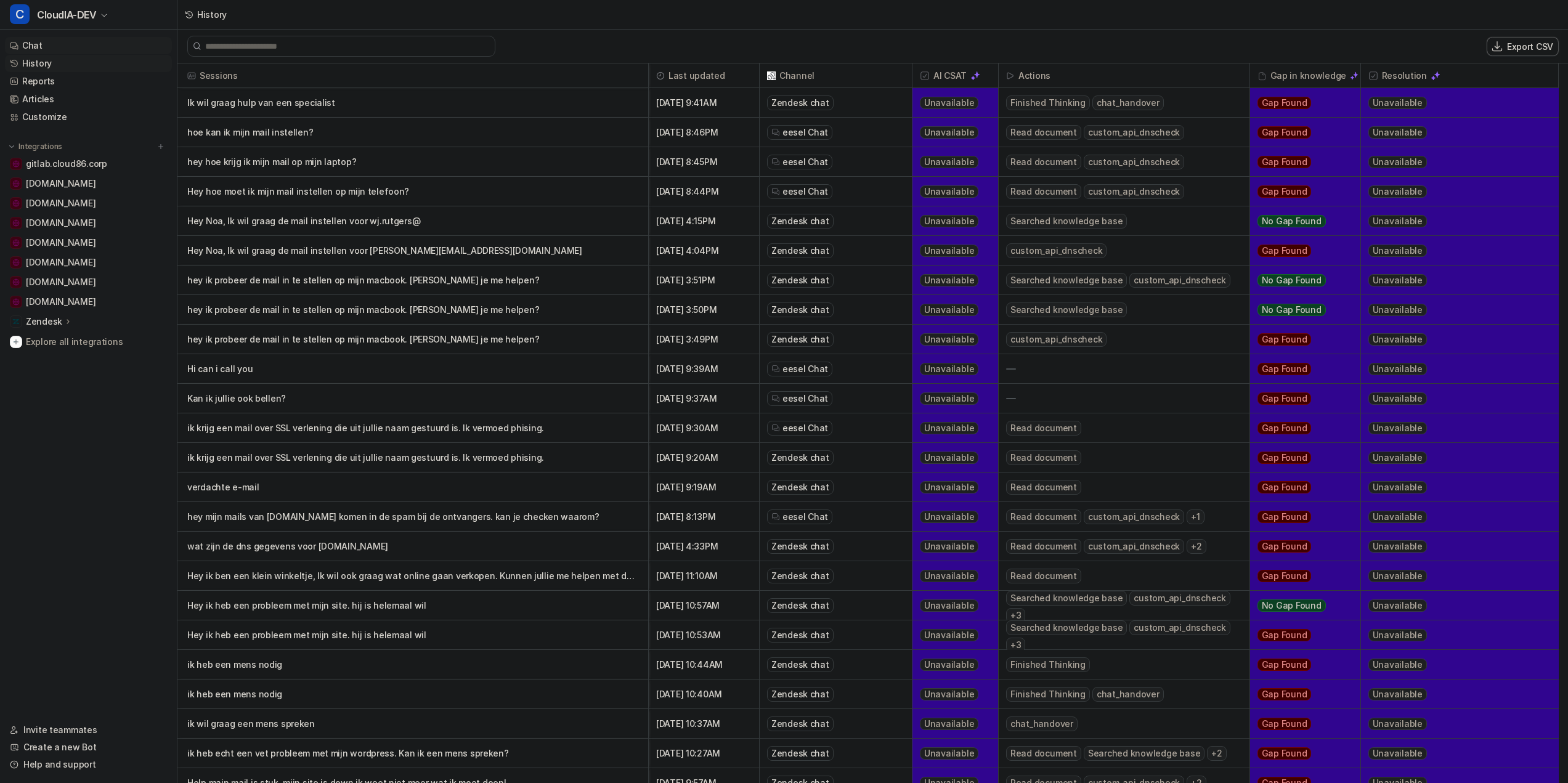
click at [46, 42] on link "Chat" at bounding box center [89, 46] width 167 height 18
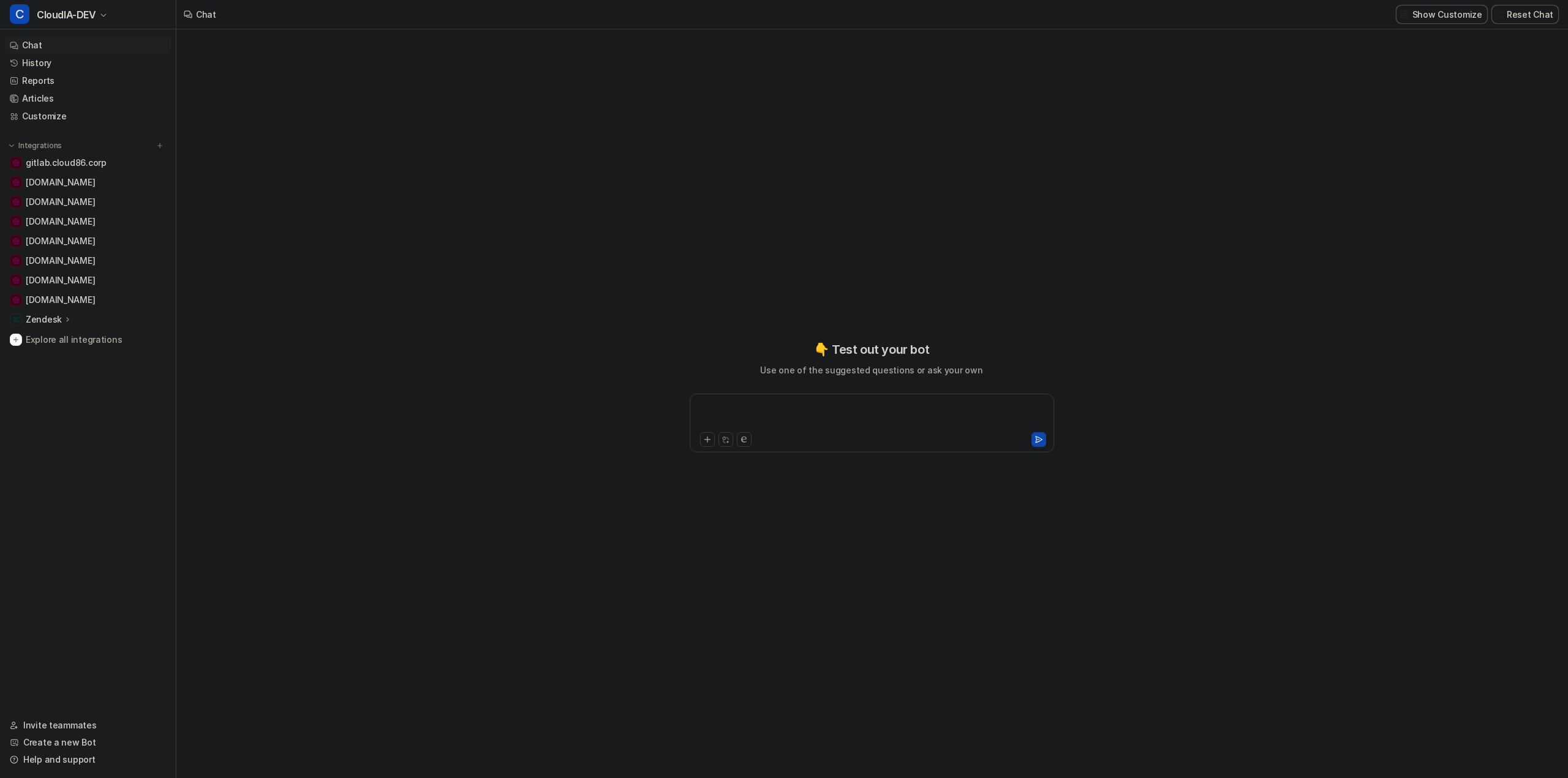
click at [805, 410] on div at bounding box center [872, 416] width 358 height 28
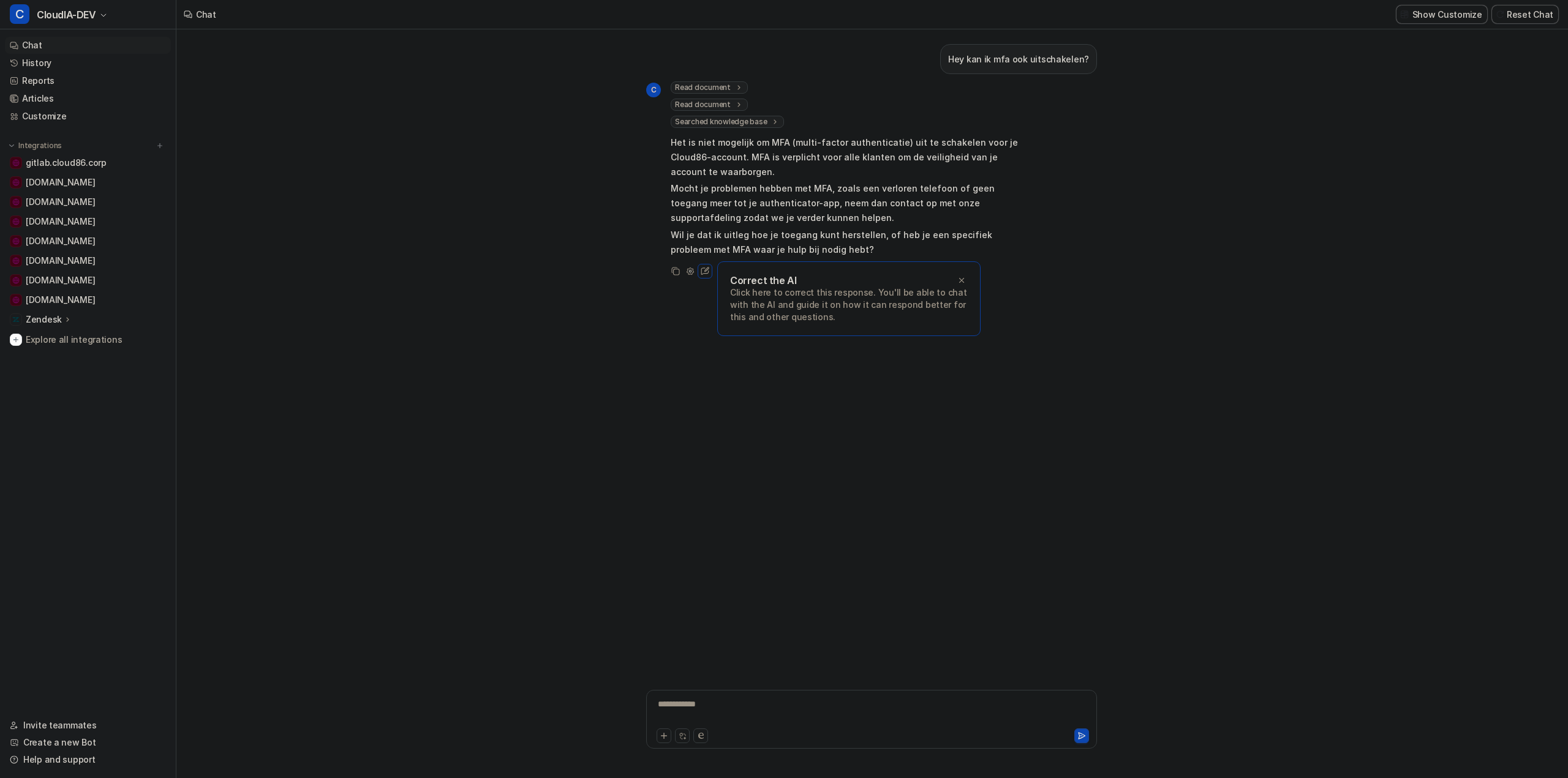
click at [954, 553] on div "Hey kan ik mfa ook uitschakelen? C Read document url : "routing-and-triage" Rea…" at bounding box center [871, 343] width 451 height 628
click at [961, 278] on icon at bounding box center [961, 281] width 9 height 9
click at [1029, 57] on p "Hey kan ik mfa ook uitschakelen?" at bounding box center [1019, 59] width 141 height 15
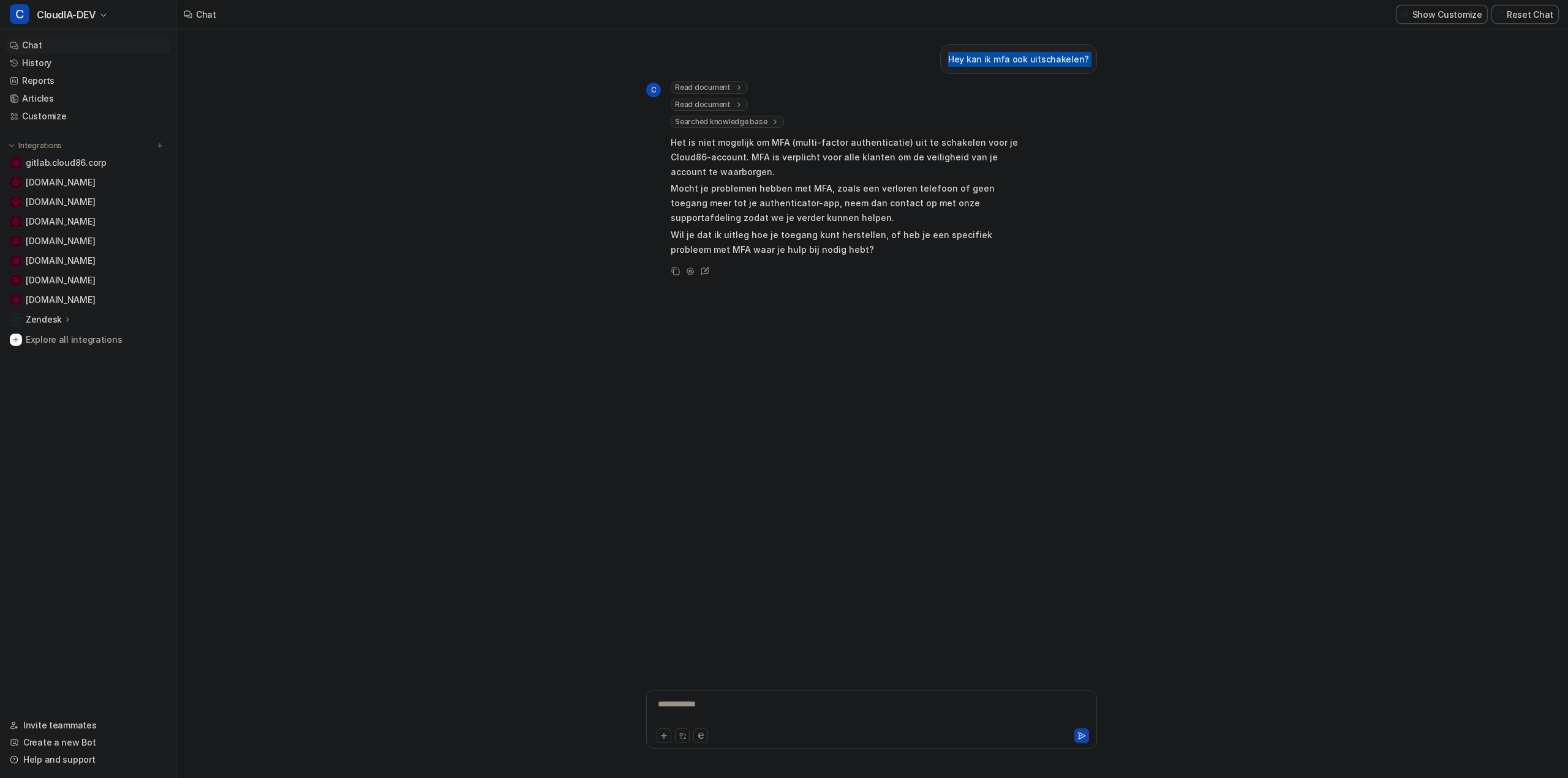
copy div "Hey kan ik mfa ook uitschakelen? C"
click at [99, 6] on button "C CloudIA-DEV" at bounding box center [88, 15] width 176 height 30
click at [63, 129] on div "C Chat-Production" at bounding box center [59, 127] width 85 height 13
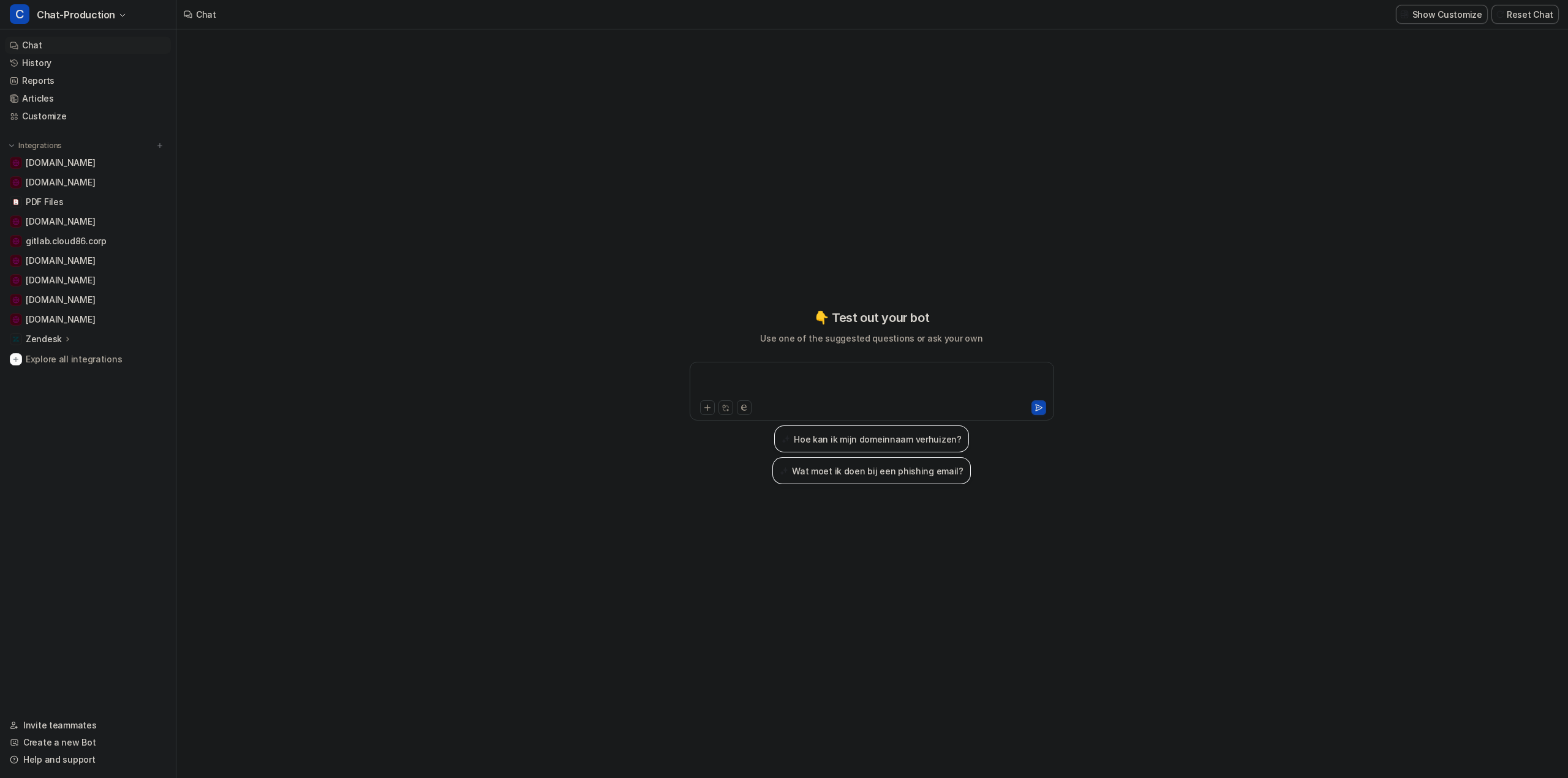
click at [804, 380] on div at bounding box center [872, 383] width 358 height 28
paste div
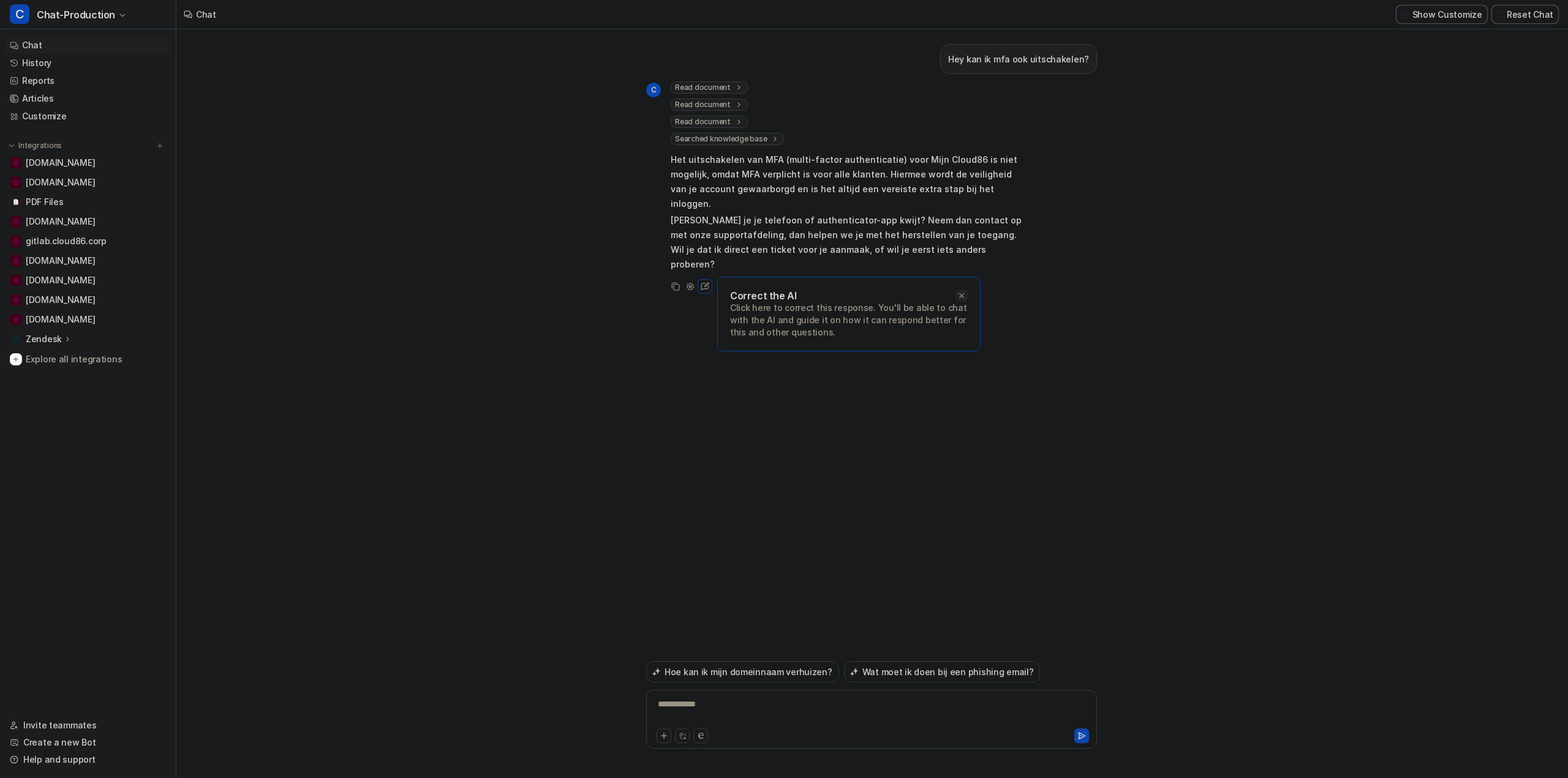
click at [960, 293] on icon at bounding box center [961, 295] width 5 height 5
click at [1195, 414] on div "**********" at bounding box center [871, 403] width 1390 height 748
click at [1526, 16] on button "Reset Chat" at bounding box center [1525, 14] width 66 height 17
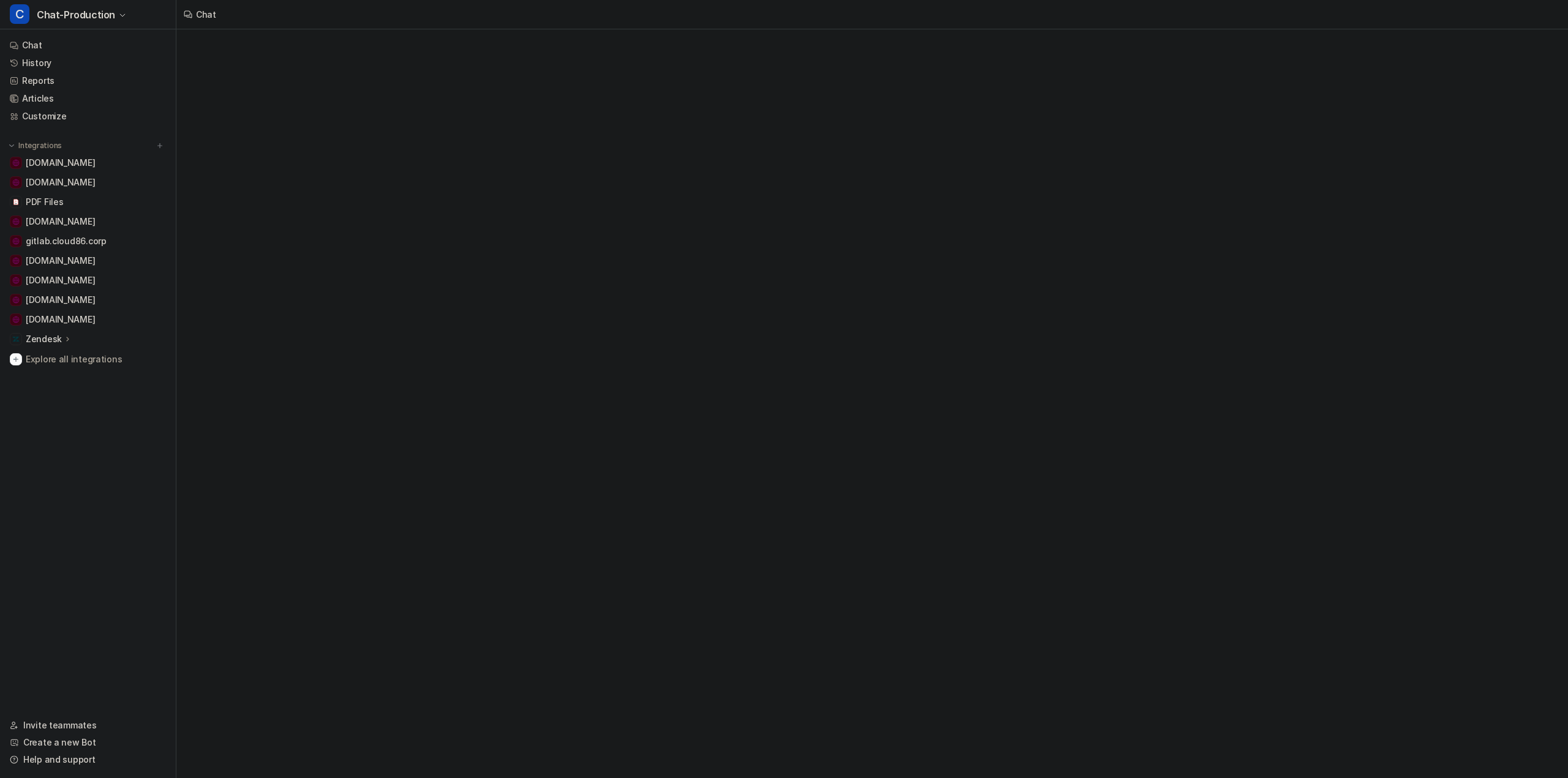
drag, startPoint x: 994, startPoint y: 549, endPoint x: 1303, endPoint y: 621, distance: 317.3
click at [1002, 540] on div "Chat" at bounding box center [784, 389] width 1568 height 778
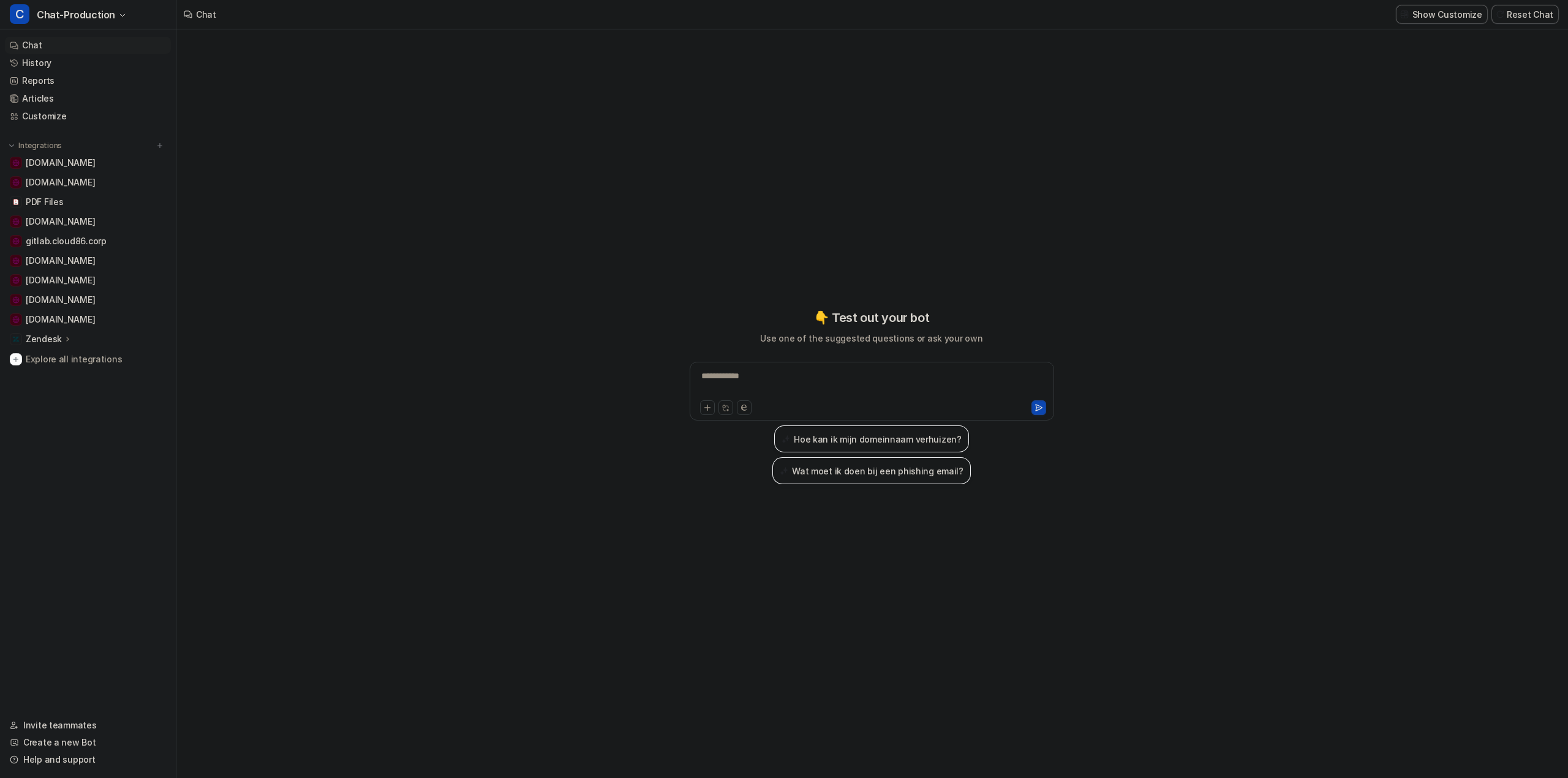
click at [841, 379] on div "**********" at bounding box center [872, 383] width 358 height 28
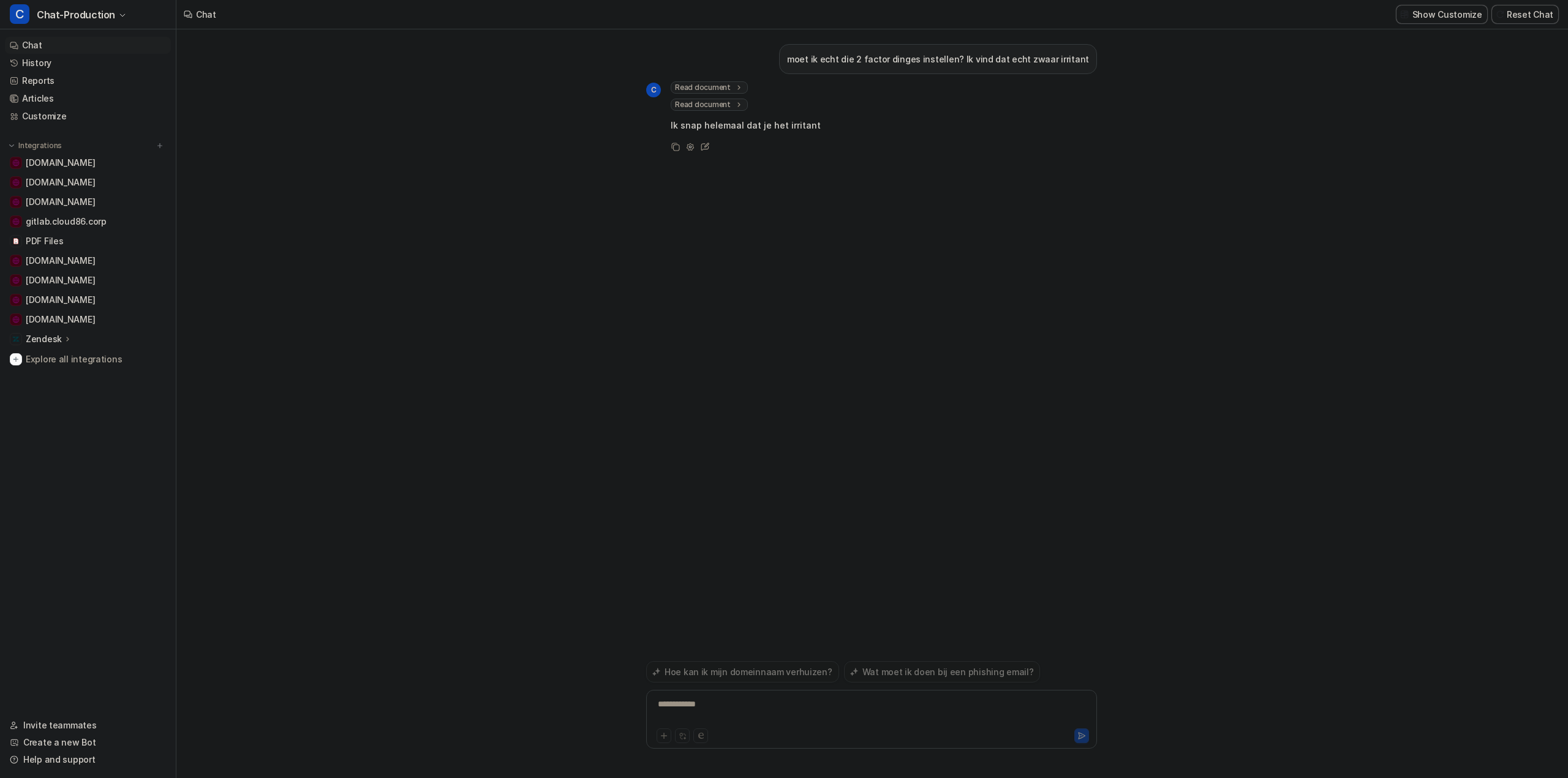
click at [716, 87] on span "Read document" at bounding box center [709, 87] width 78 height 12
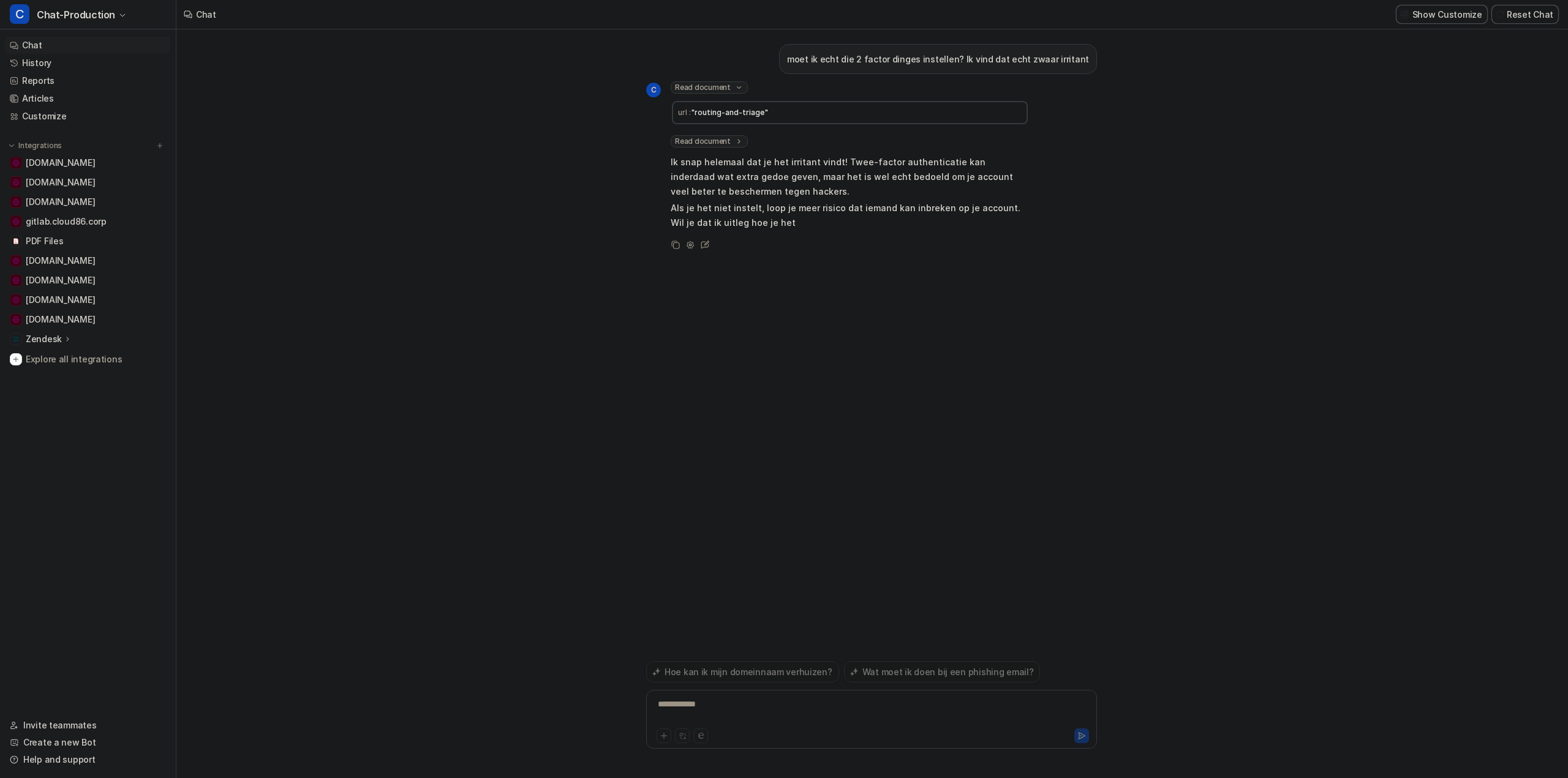
click at [730, 139] on span "Read document" at bounding box center [709, 141] width 78 height 12
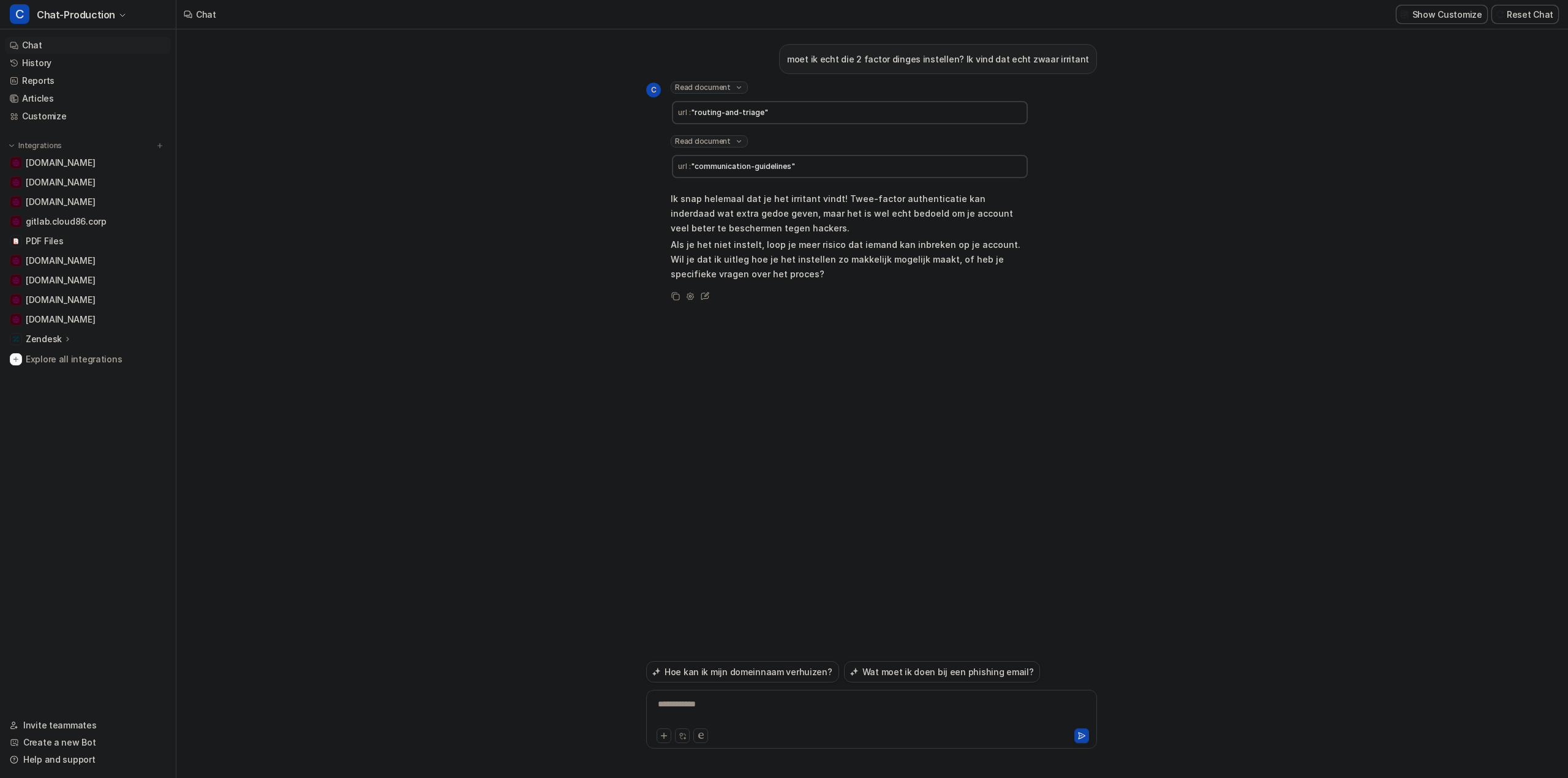
click at [754, 168] on span ""communication-guidelines"" at bounding box center [743, 166] width 104 height 10
click at [46, 92] on link "Articles" at bounding box center [88, 98] width 166 height 17
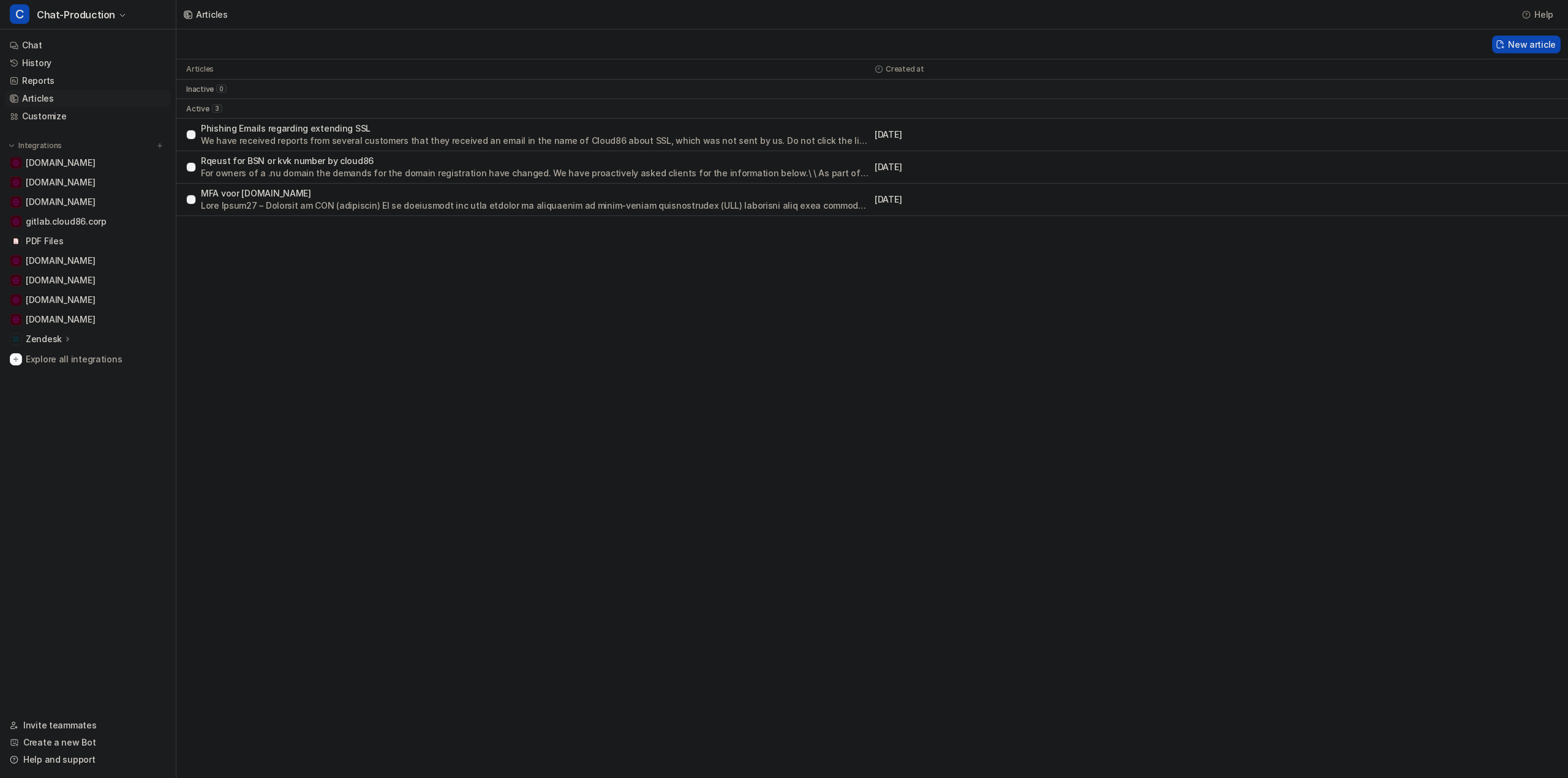
click at [279, 193] on p "MFA voor [DOMAIN_NAME]" at bounding box center [534, 193] width 669 height 12
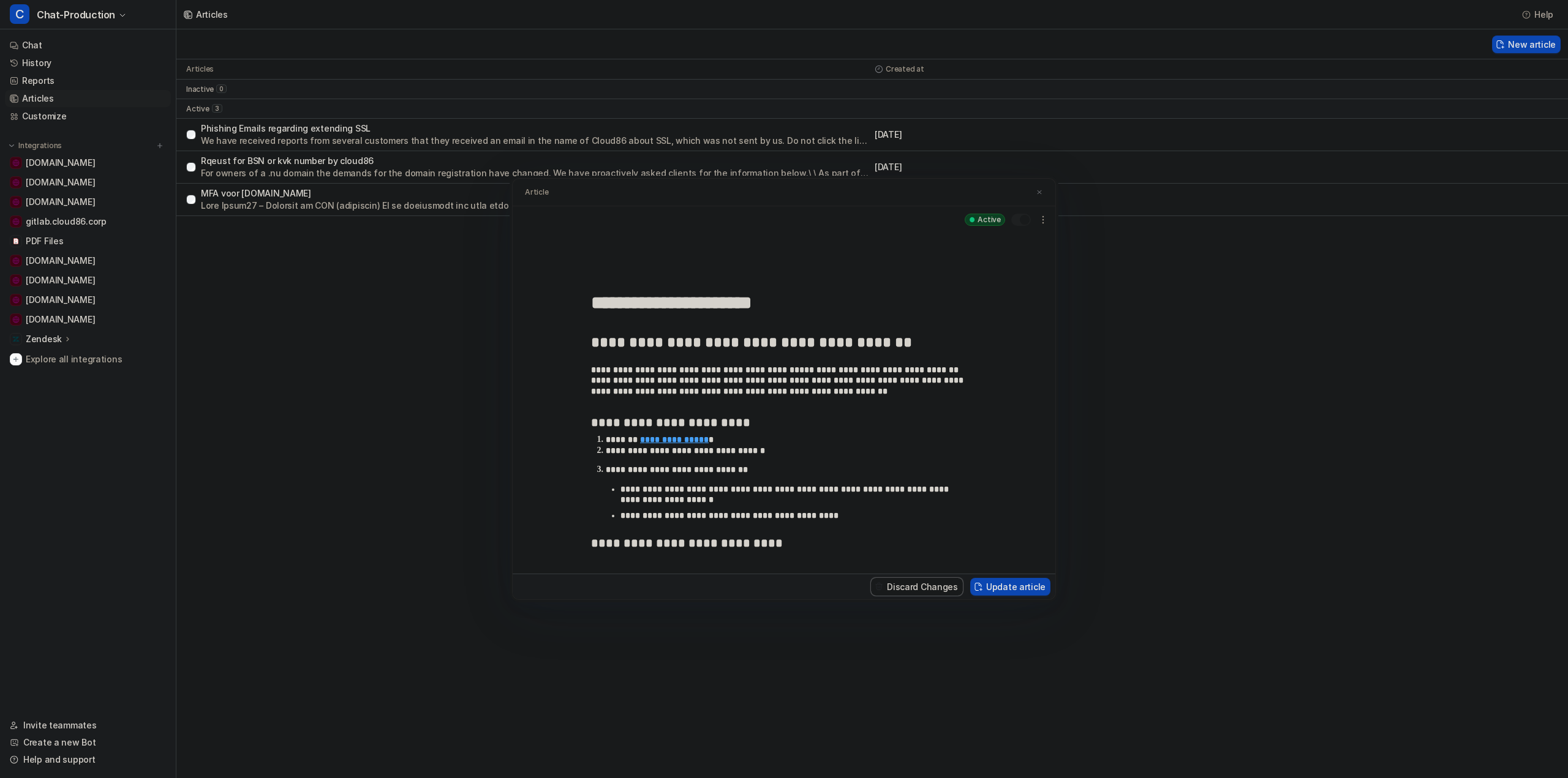
drag, startPoint x: 821, startPoint y: 309, endPoint x: 559, endPoint y: 300, distance: 262.2
click at [559, 300] on div "**********" at bounding box center [784, 403] width 543 height 341
drag, startPoint x: 1390, startPoint y: 548, endPoint x: 1130, endPoint y: 253, distance: 393.2
click at [1390, 541] on div "**********" at bounding box center [784, 389] width 1568 height 778
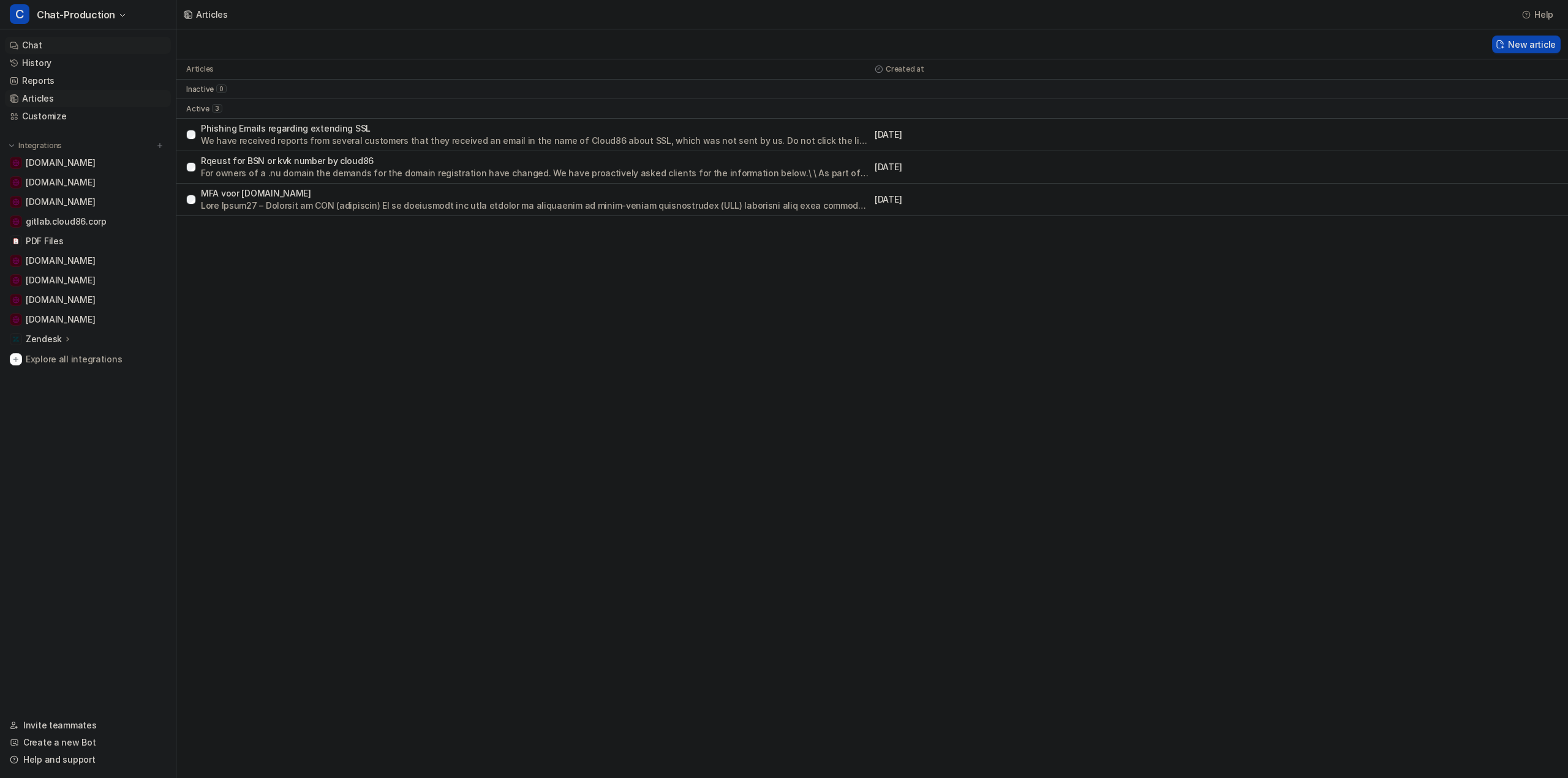
click at [38, 47] on link "Chat" at bounding box center [88, 45] width 166 height 17
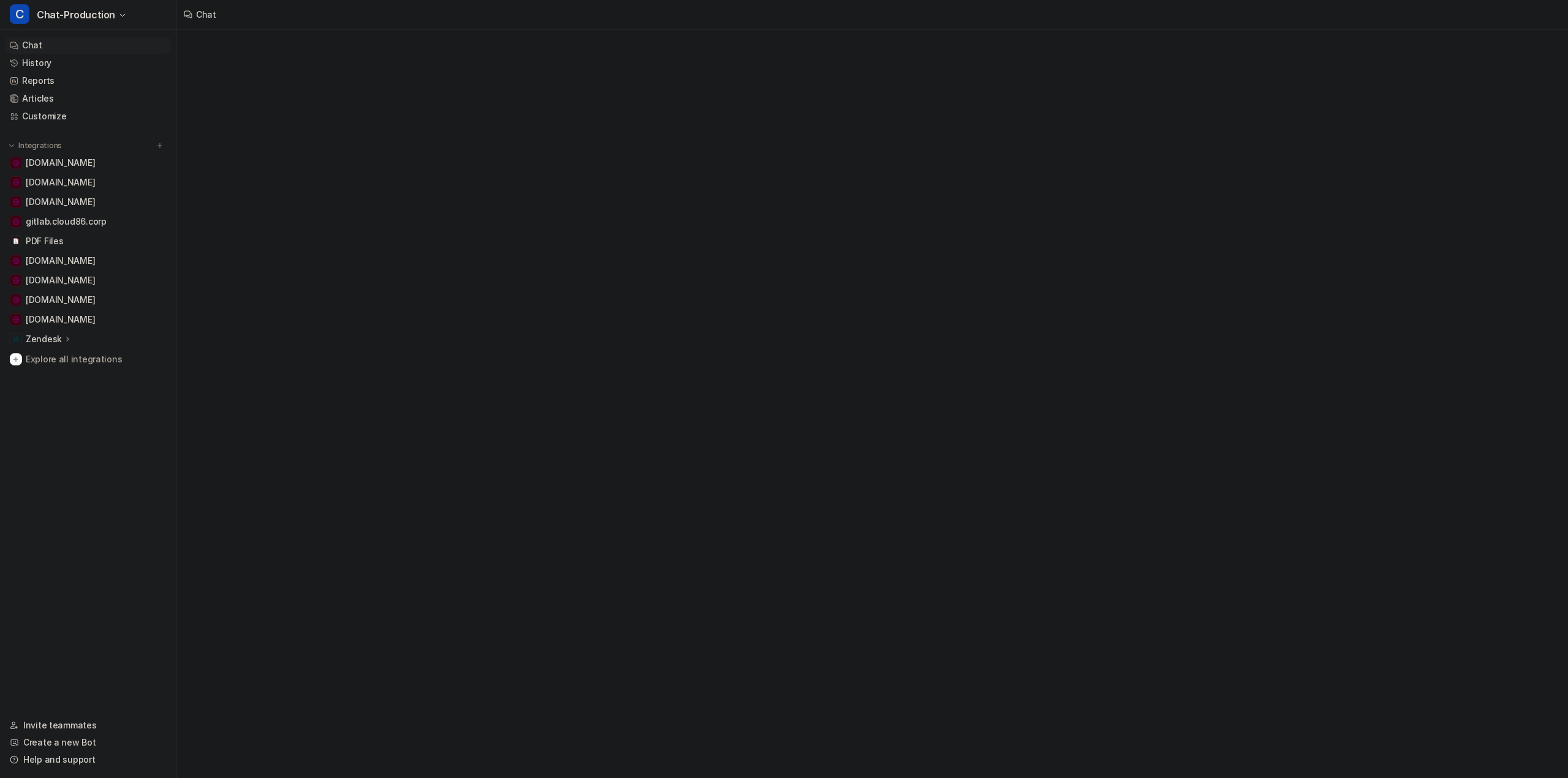
click at [38, 46] on link "Chat" at bounding box center [88, 45] width 166 height 17
click at [668, 180] on div "Chat" at bounding box center [784, 389] width 1568 height 778
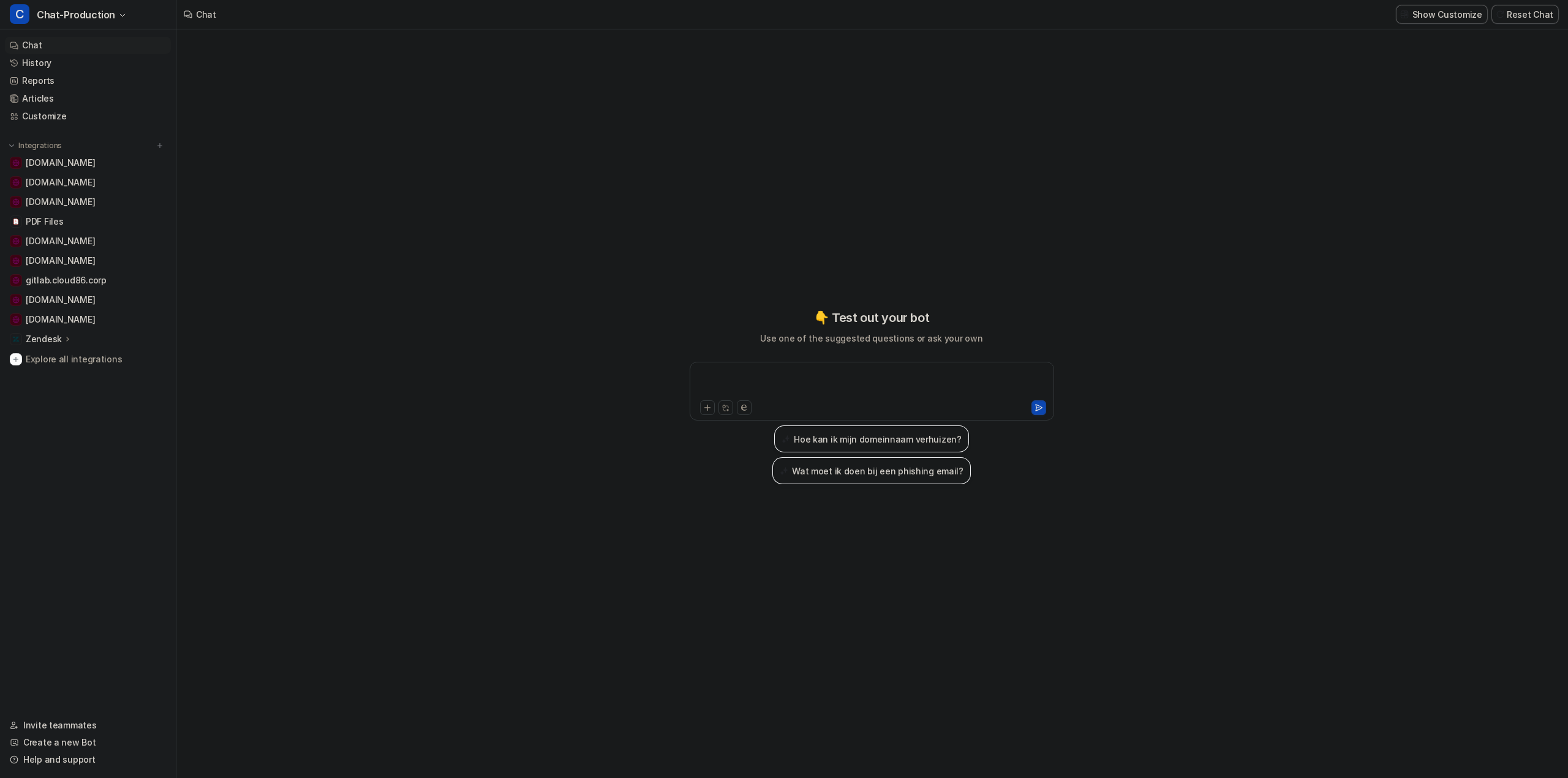
click at [780, 373] on div at bounding box center [872, 383] width 358 height 28
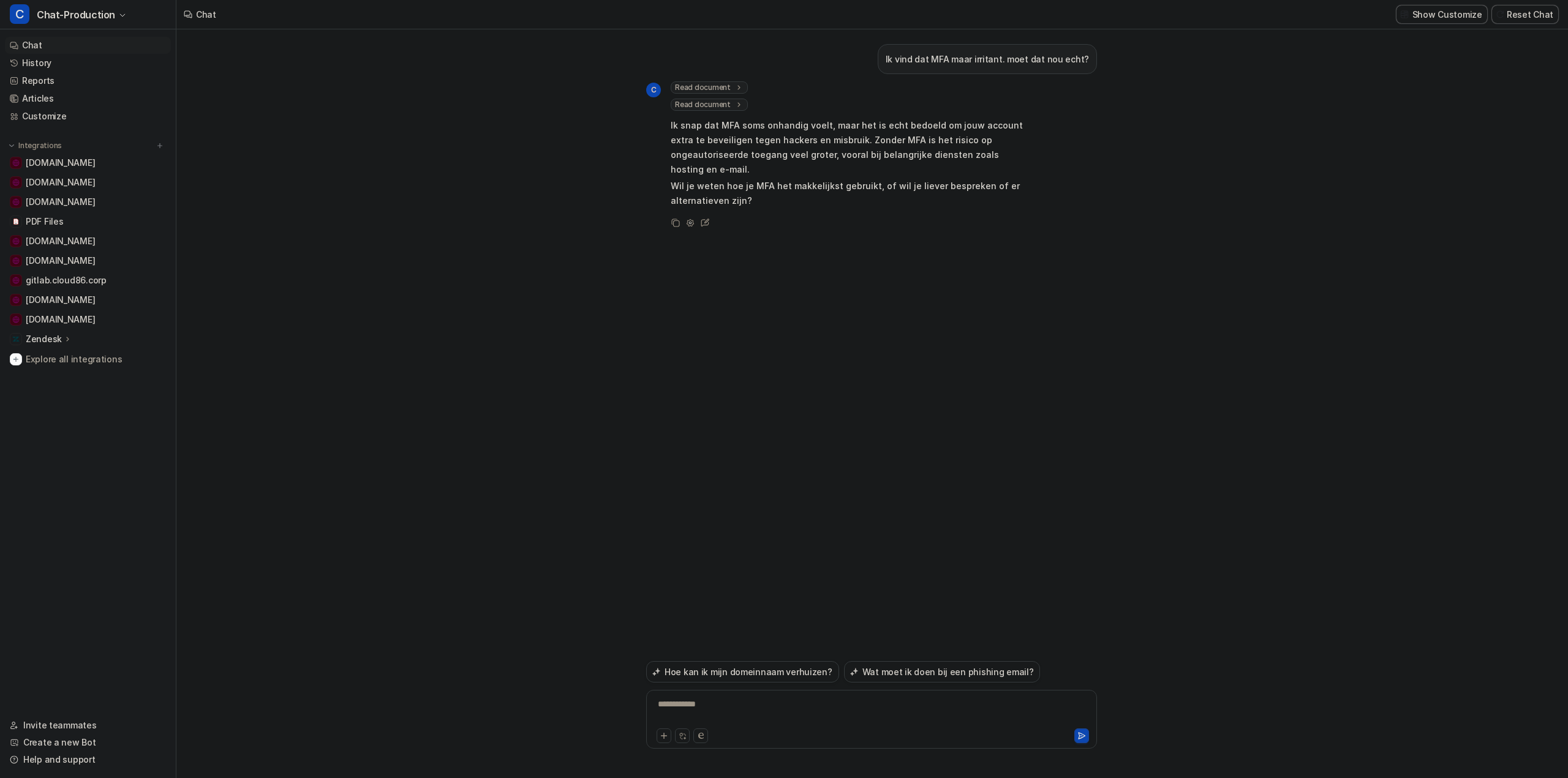
click at [720, 707] on div "**********" at bounding box center [872, 712] width 445 height 28
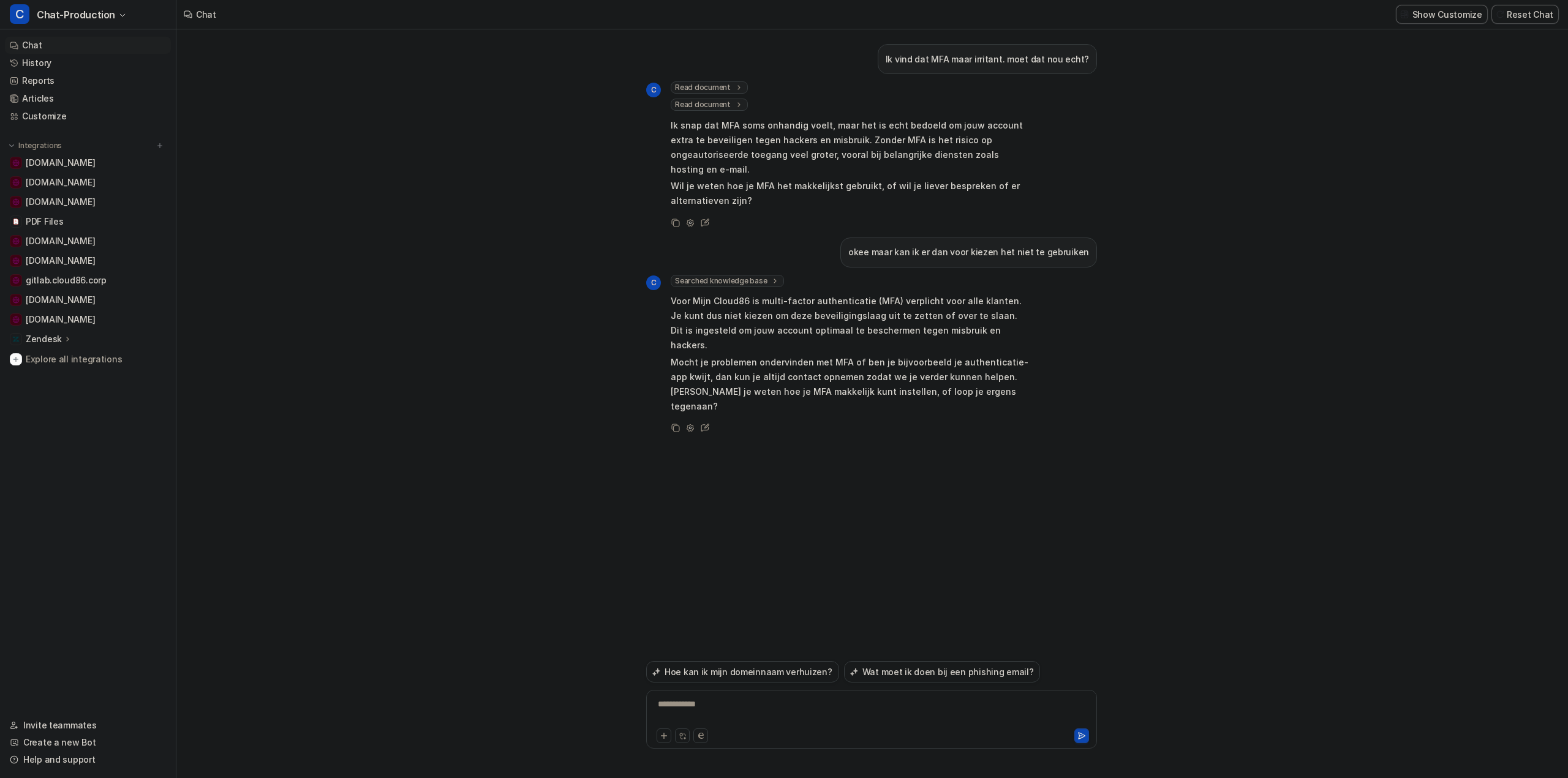
scroll to position [170, 0]
click at [1548, 7] on button "Reset Chat" at bounding box center [1525, 14] width 66 height 17
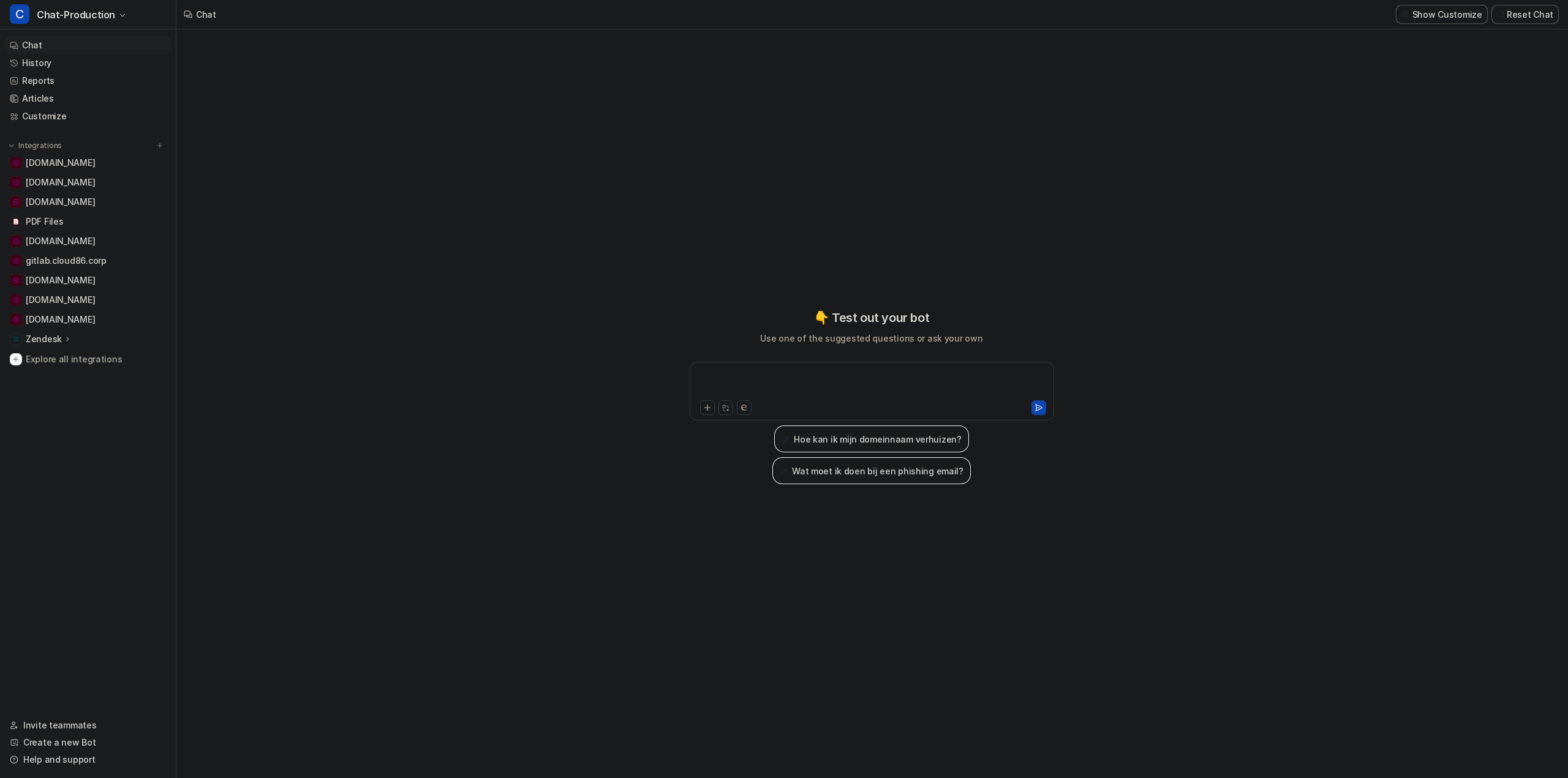
click at [759, 379] on div at bounding box center [872, 383] width 358 height 28
paste div
click at [839, 380] on div "**********" at bounding box center [872, 383] width 358 height 28
click at [1040, 407] on icon at bounding box center [1039, 408] width 9 height 9
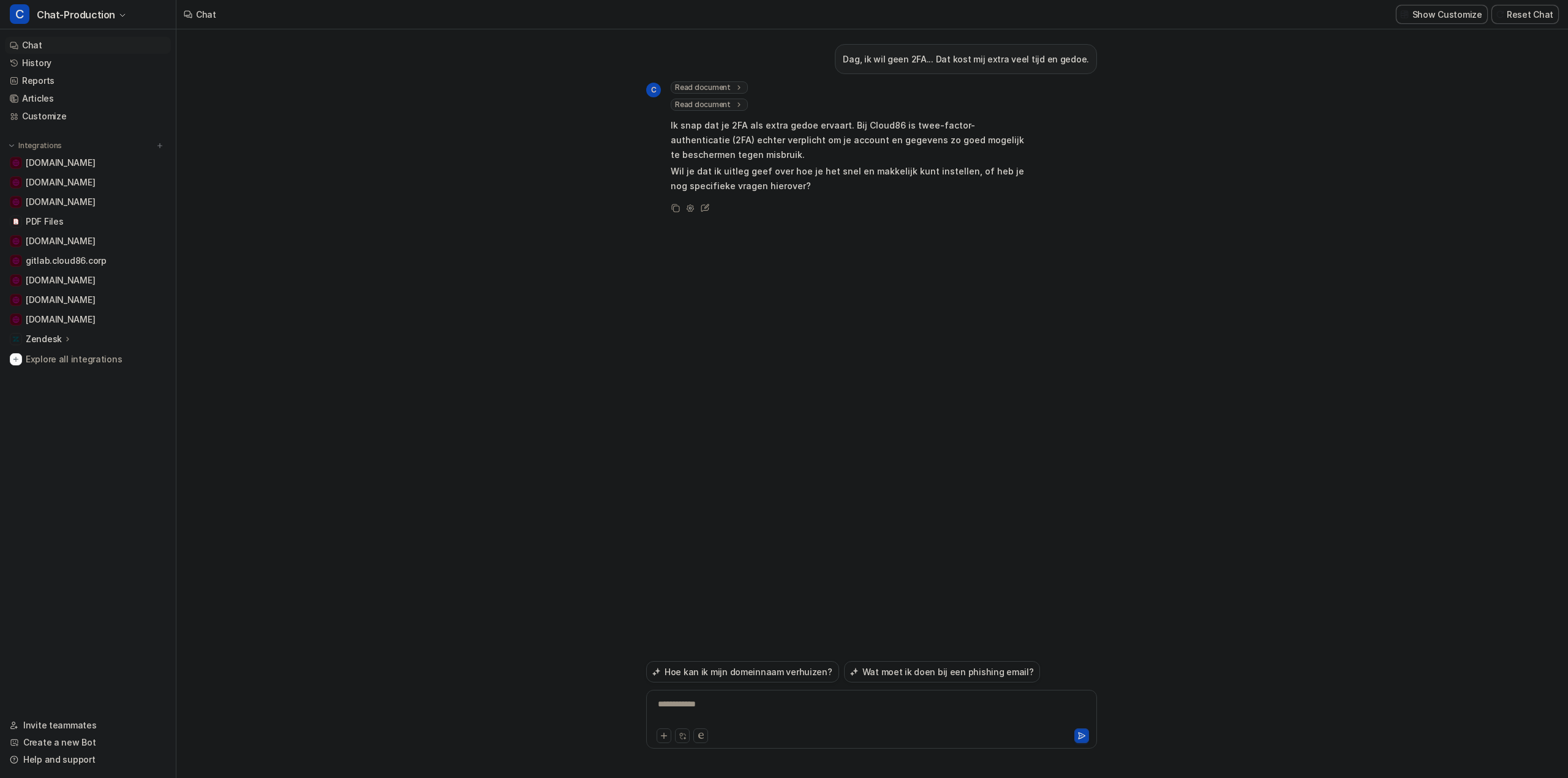
click at [724, 707] on div "**********" at bounding box center [872, 712] width 445 height 28
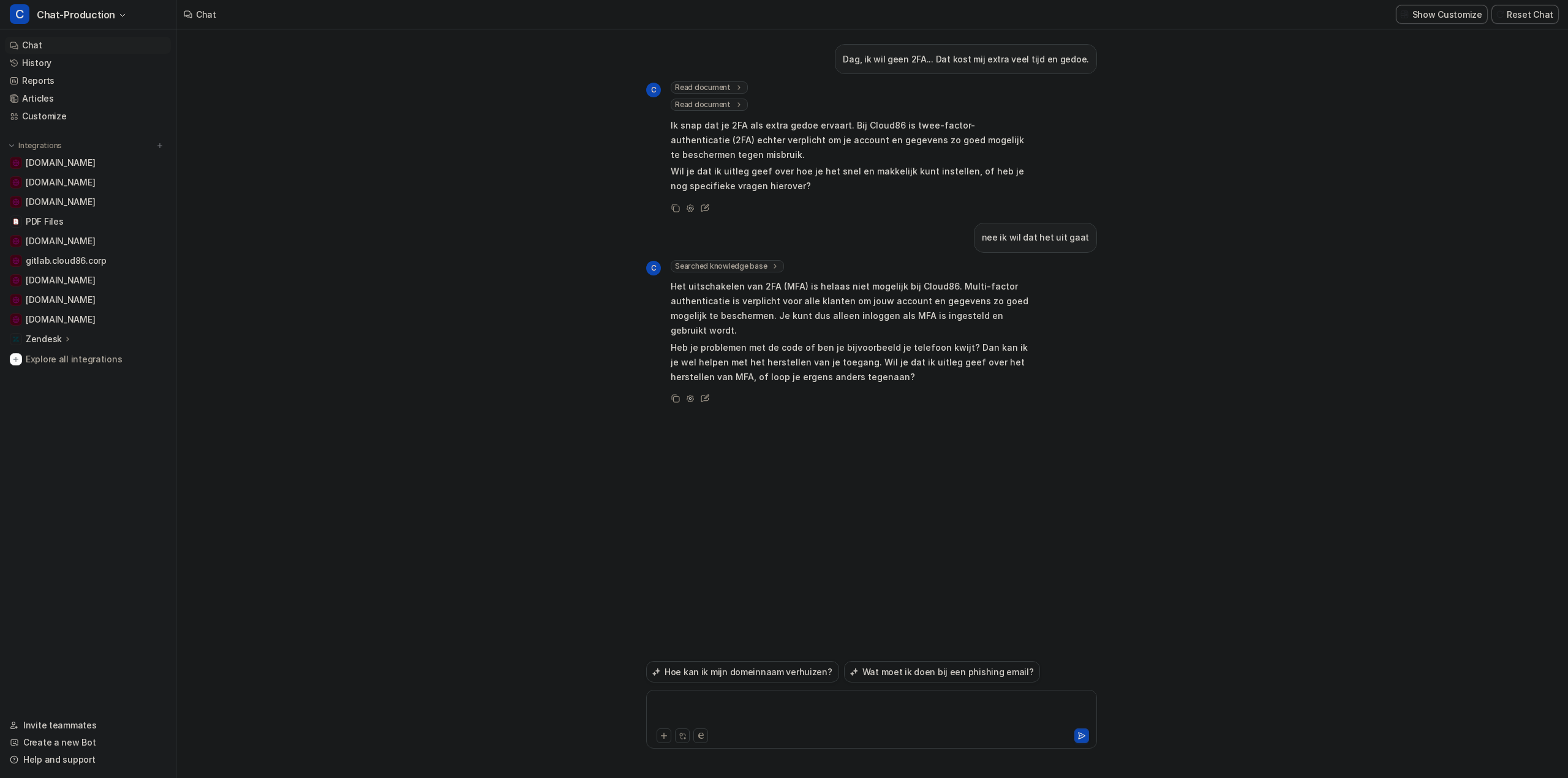
click at [765, 709] on div at bounding box center [872, 712] width 445 height 28
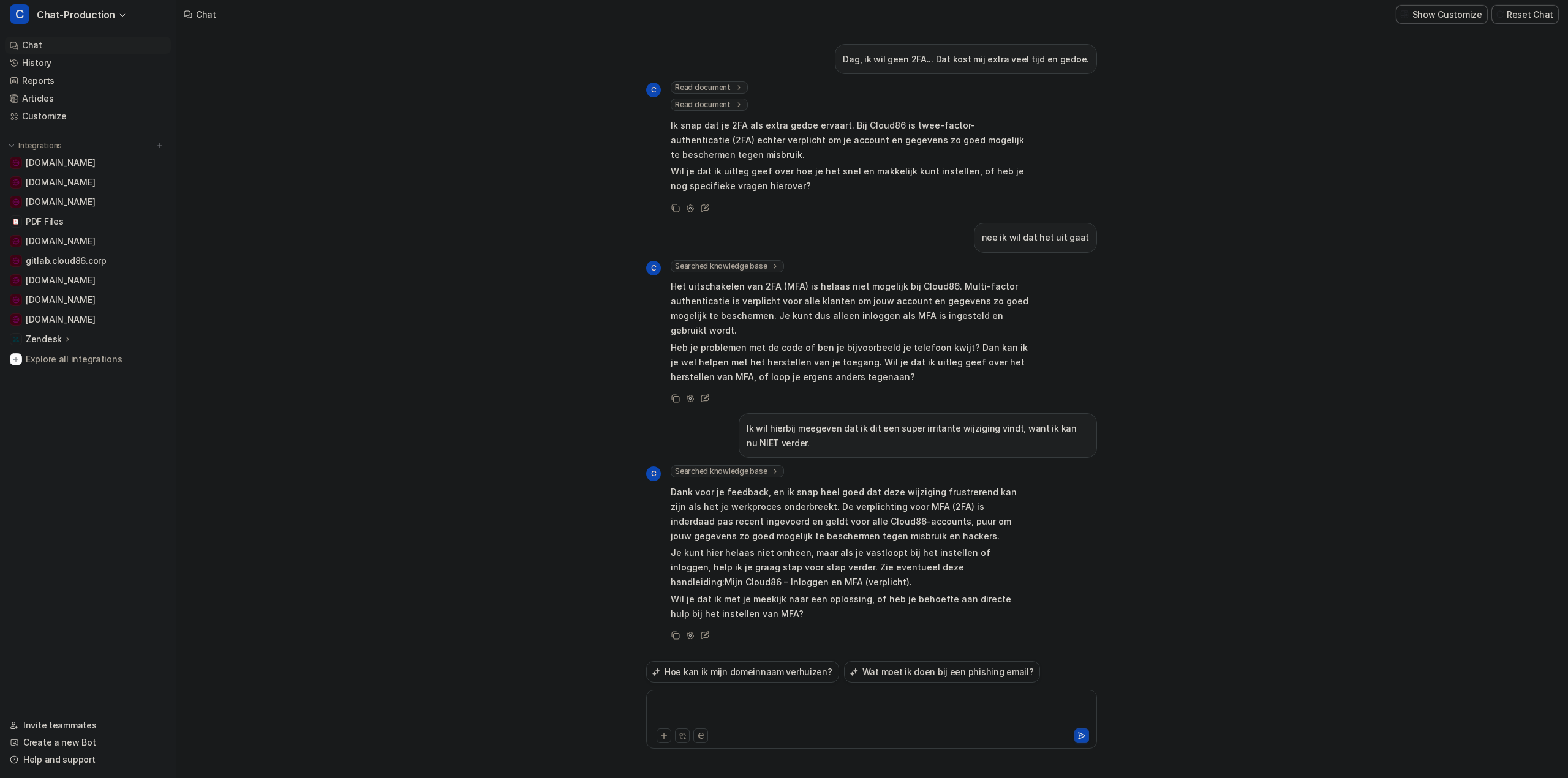
click at [750, 709] on div at bounding box center [872, 712] width 445 height 28
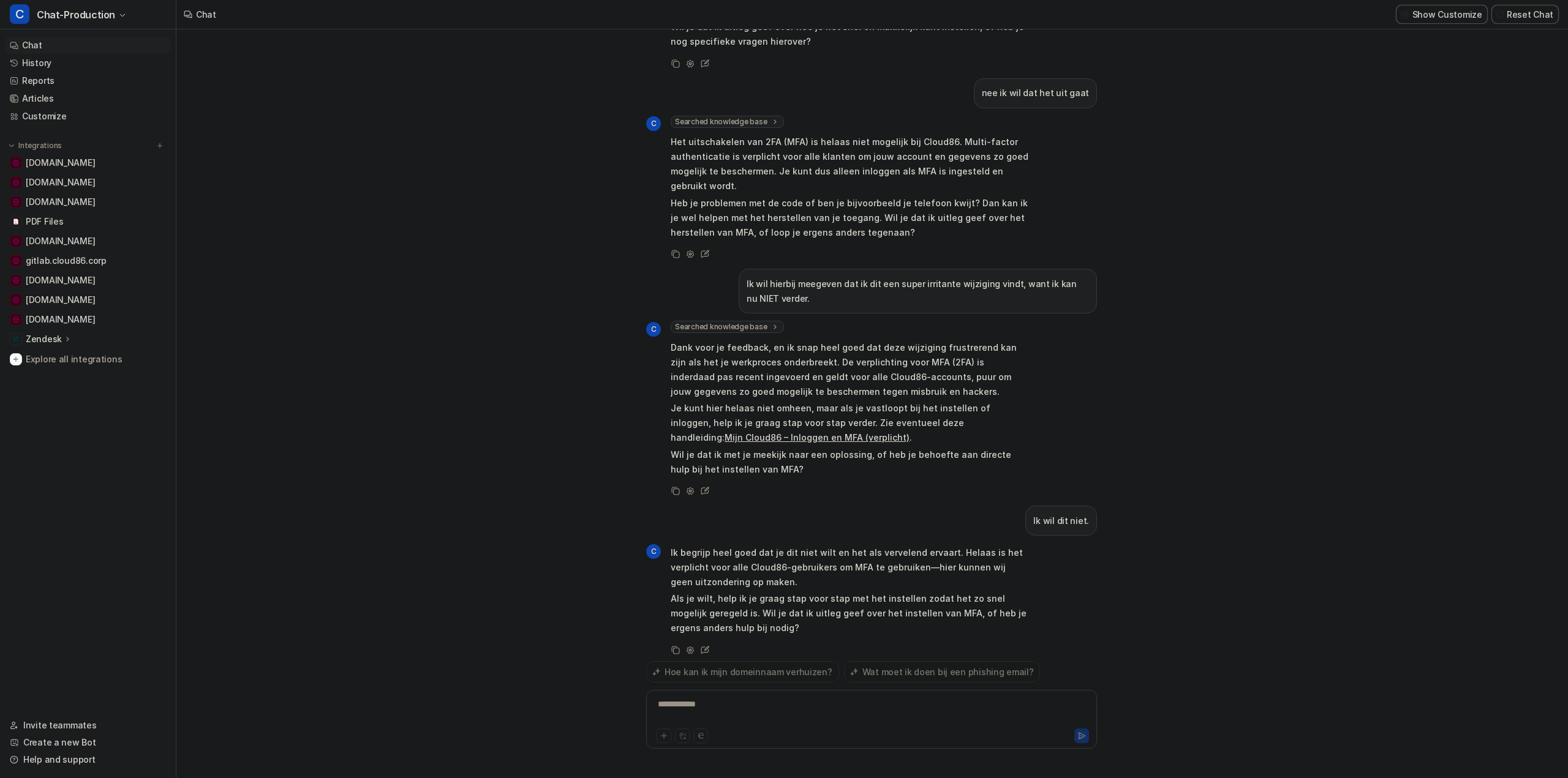
scroll to position [159, 0]
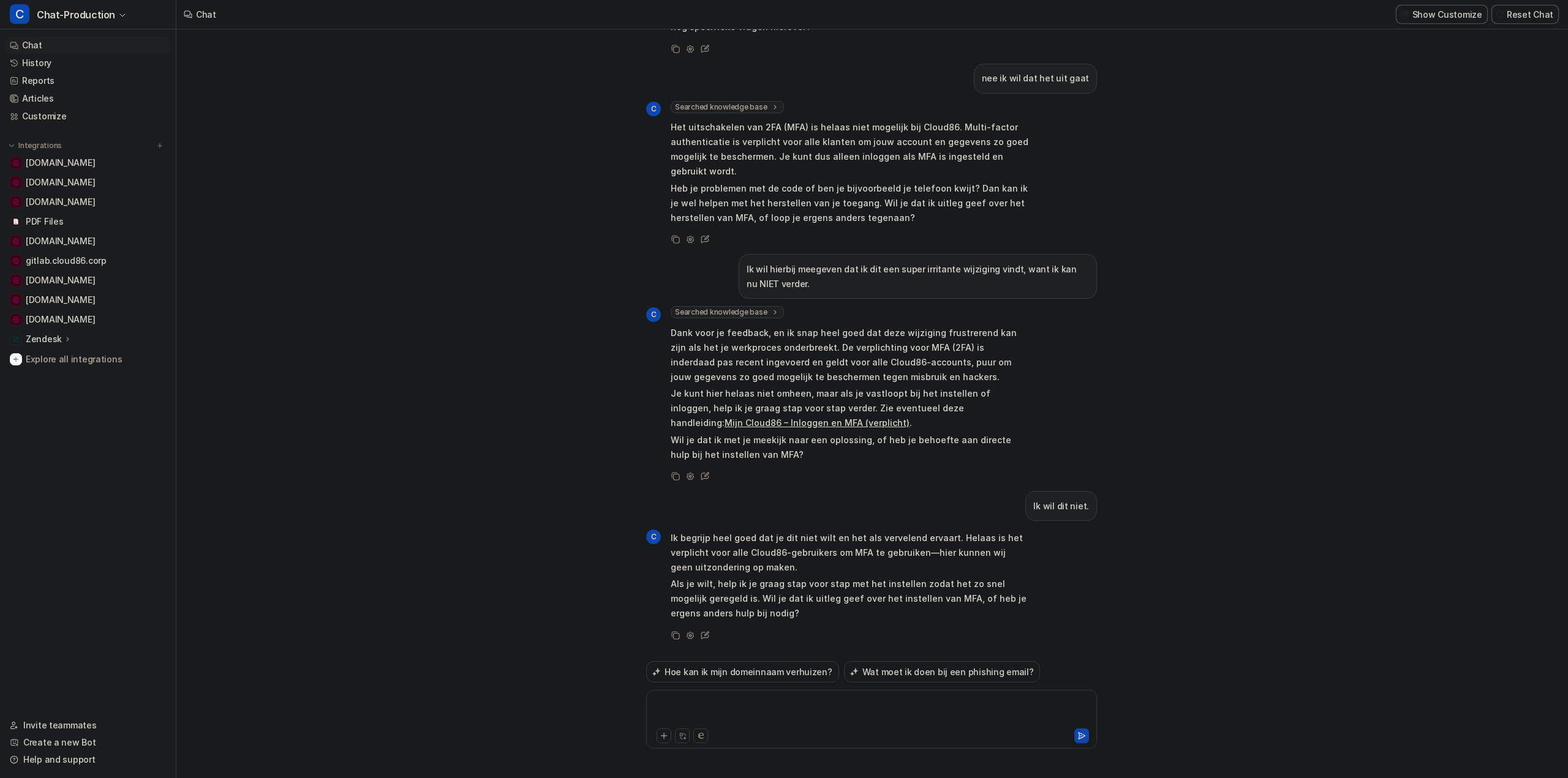
click at [778, 707] on div at bounding box center [872, 712] width 445 height 28
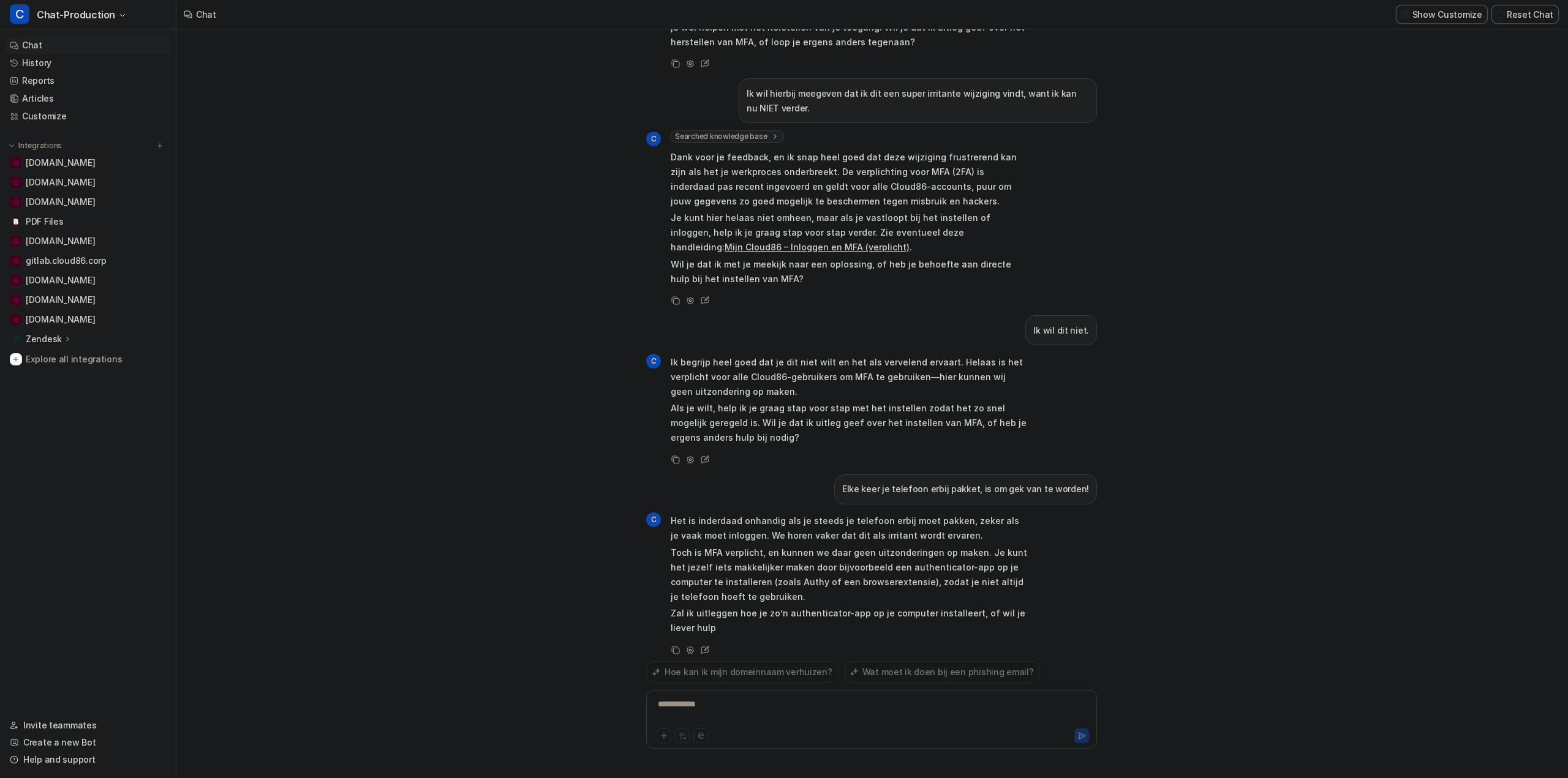
scroll to position [349, 0]
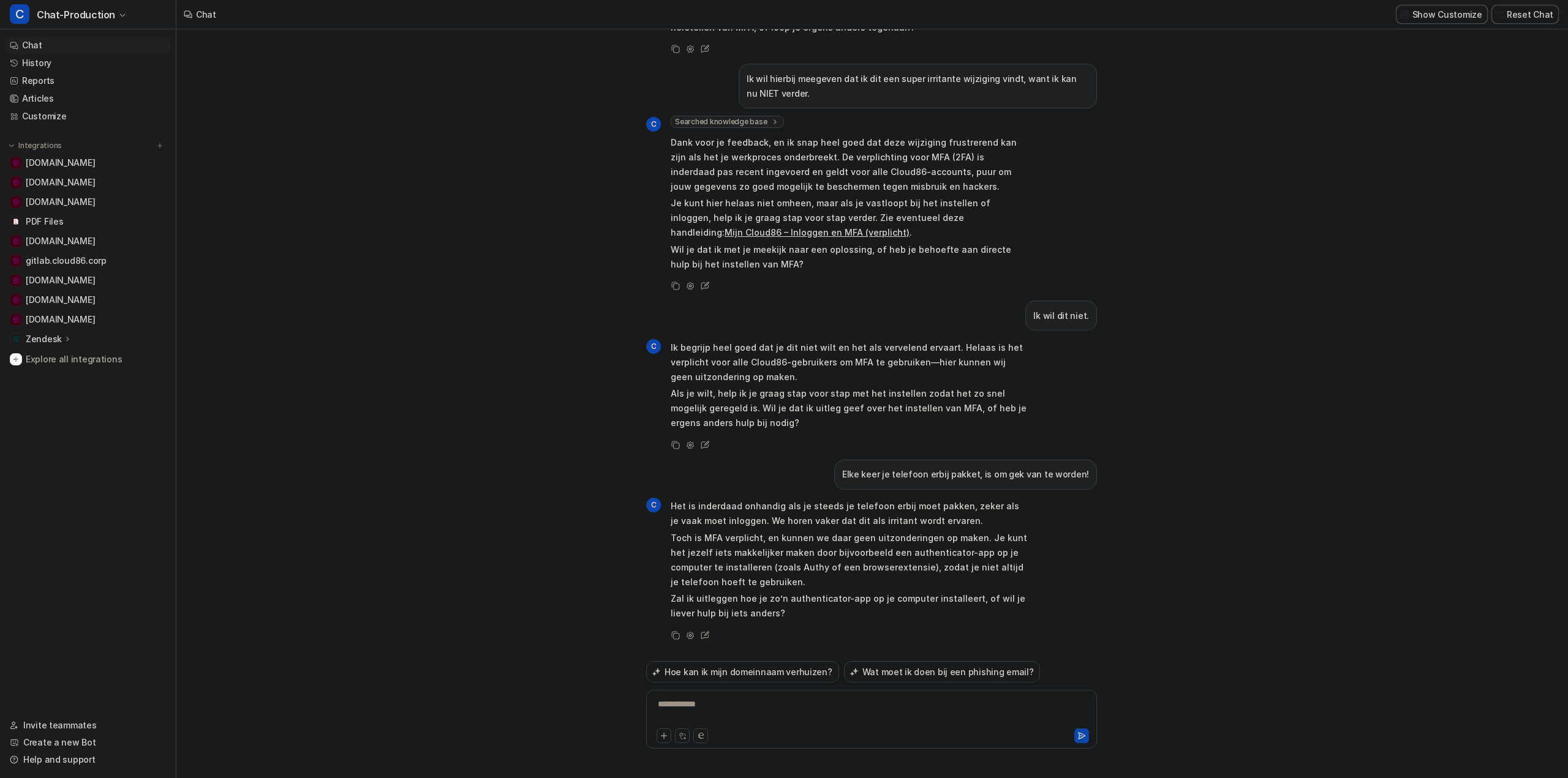
click at [424, 496] on div "Dag, ik wil geen 2FA... Dat kost mij extra veel tijd en gedoe. C Read document …" at bounding box center [871, 403] width 1390 height 748
drag, startPoint x: 1154, startPoint y: 524, endPoint x: 1085, endPoint y: 235, distance: 297.1
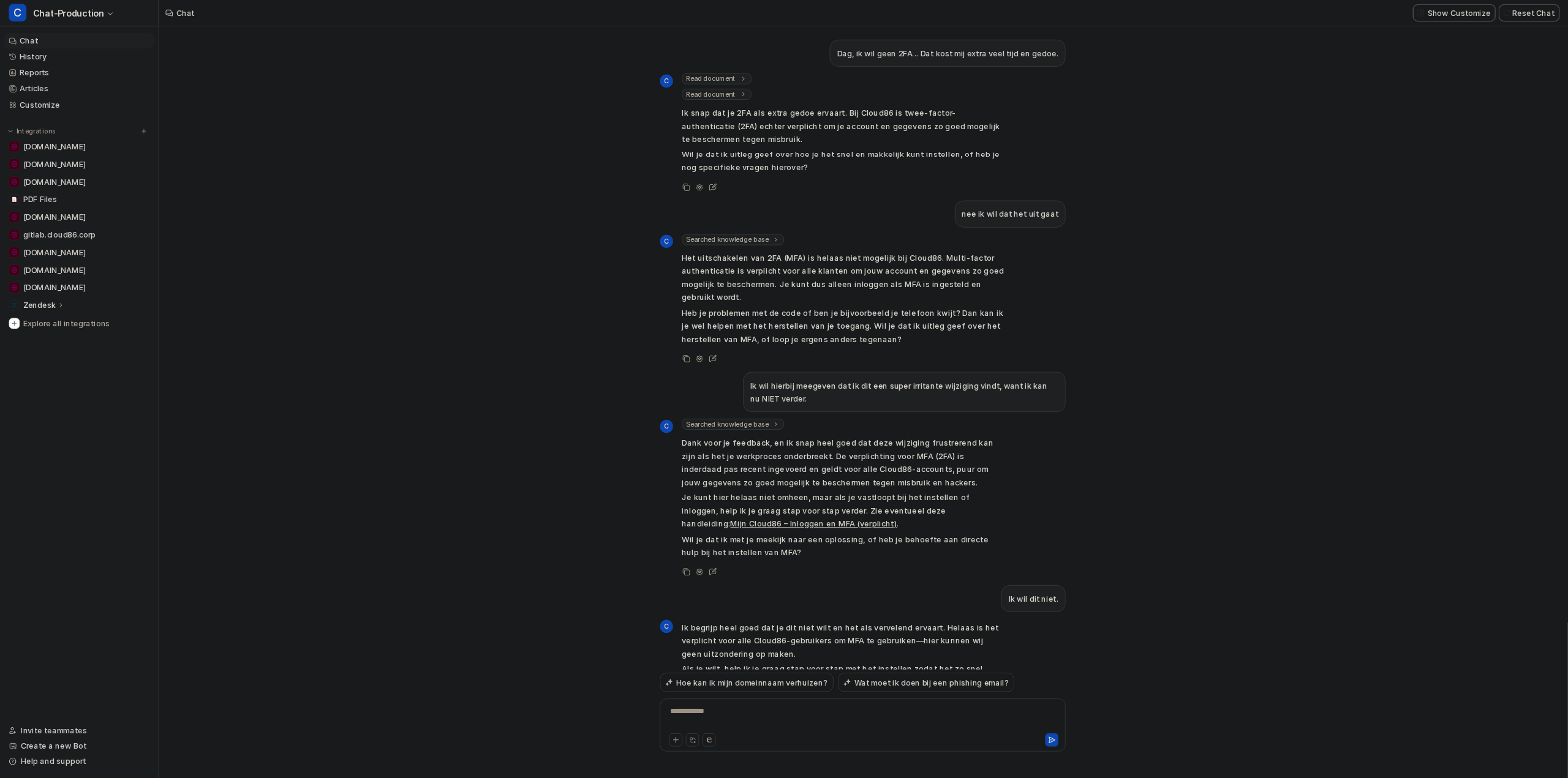
scroll to position [170, 0]
